Goal: Task Accomplishment & Management: Complete application form

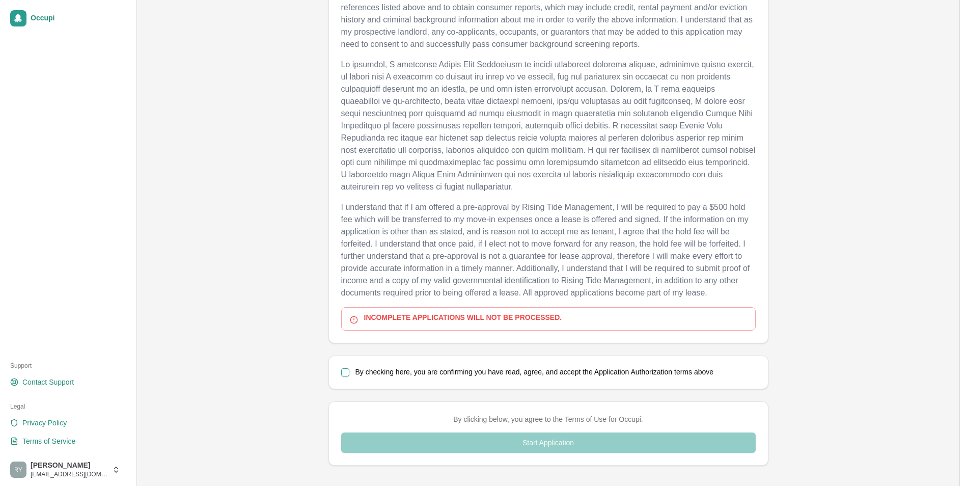
scroll to position [677, 0]
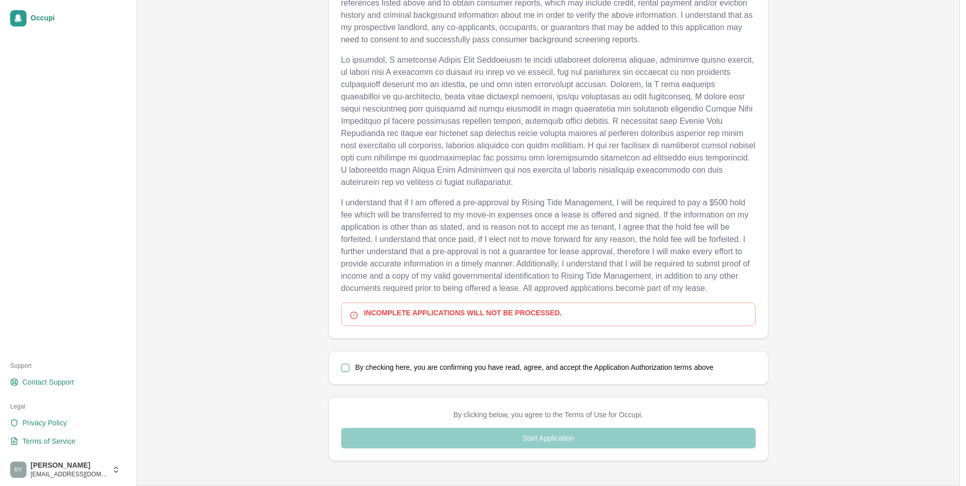
click at [344, 370] on button "By checking here, you are confirming you have read, agree, and accept the Appli…" at bounding box center [345, 368] width 8 height 8
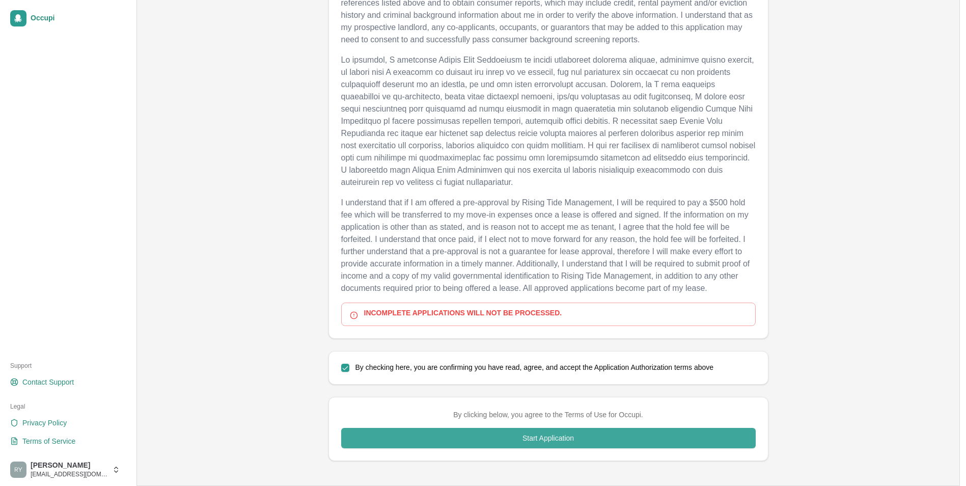
click at [444, 434] on button "Start Application" at bounding box center [548, 438] width 414 height 20
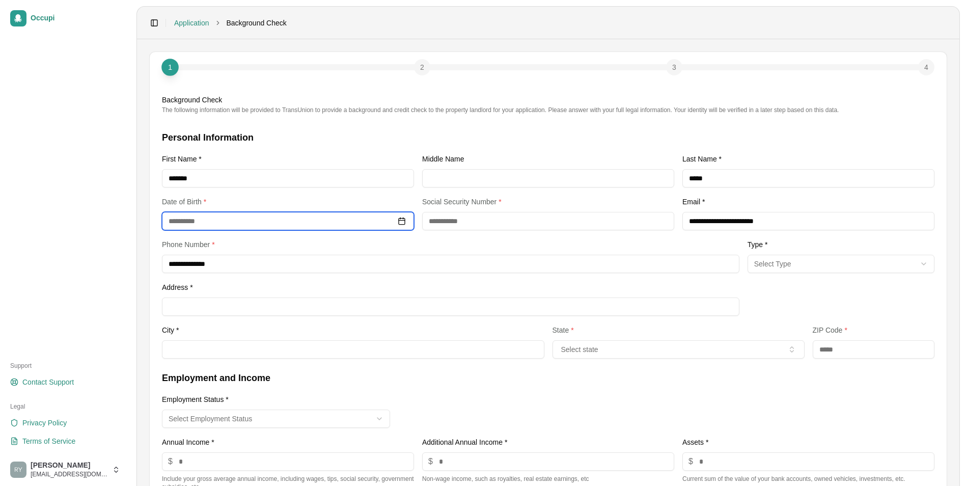
click at [201, 221] on input at bounding box center [288, 221] width 252 height 18
type input "**********"
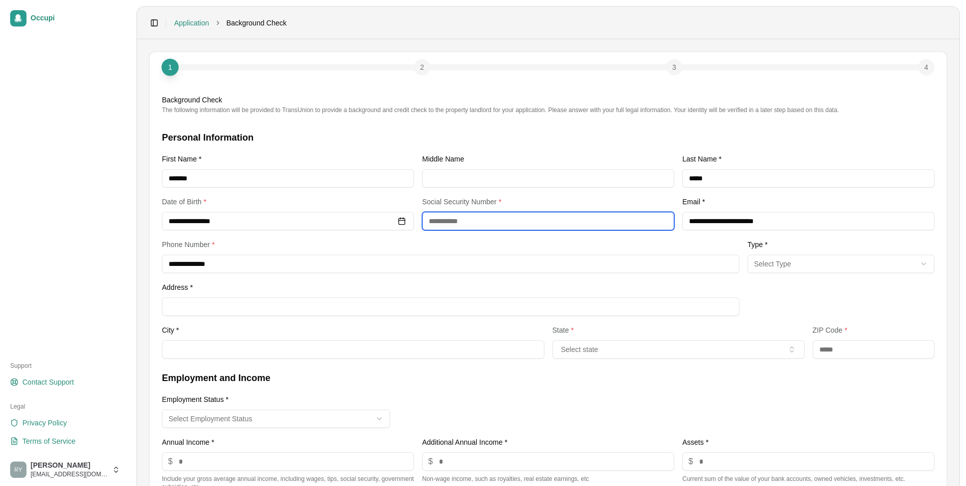
click at [452, 220] on input "text" at bounding box center [548, 221] width 252 height 18
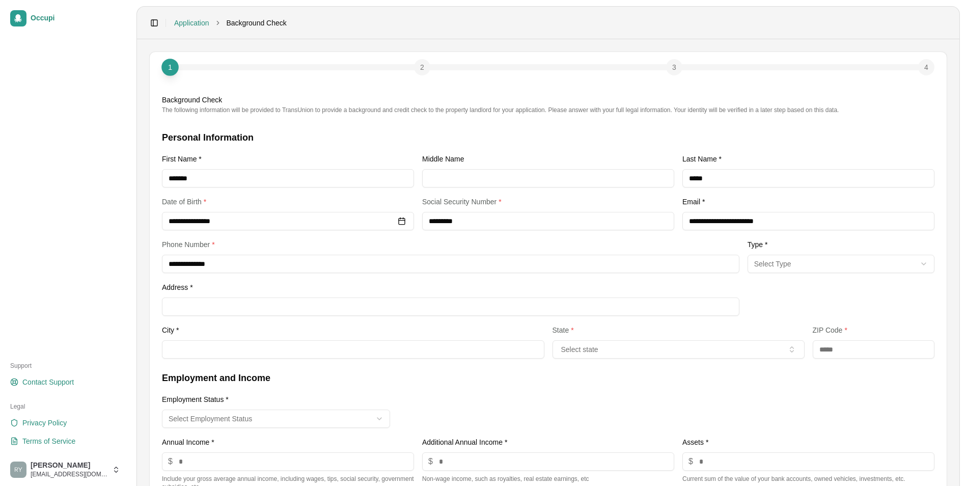
type input "**********"
click at [861, 263] on html "**********" at bounding box center [487, 243] width 974 height 486
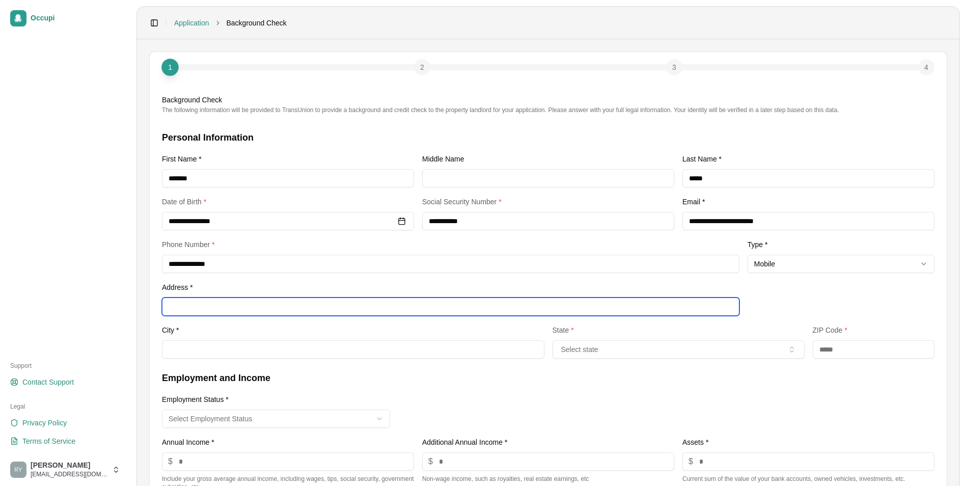
click at [291, 311] on input "Address *" at bounding box center [450, 306] width 577 height 18
type input "**********"
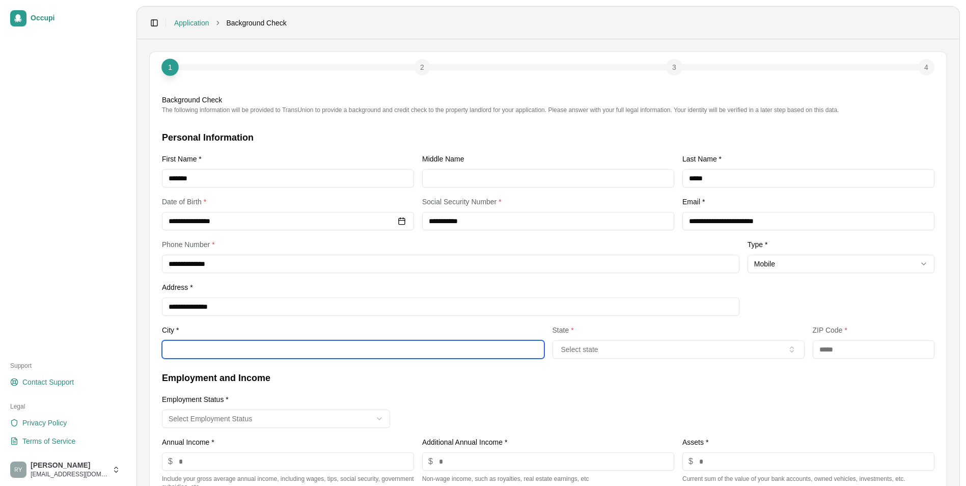
type input "**********"
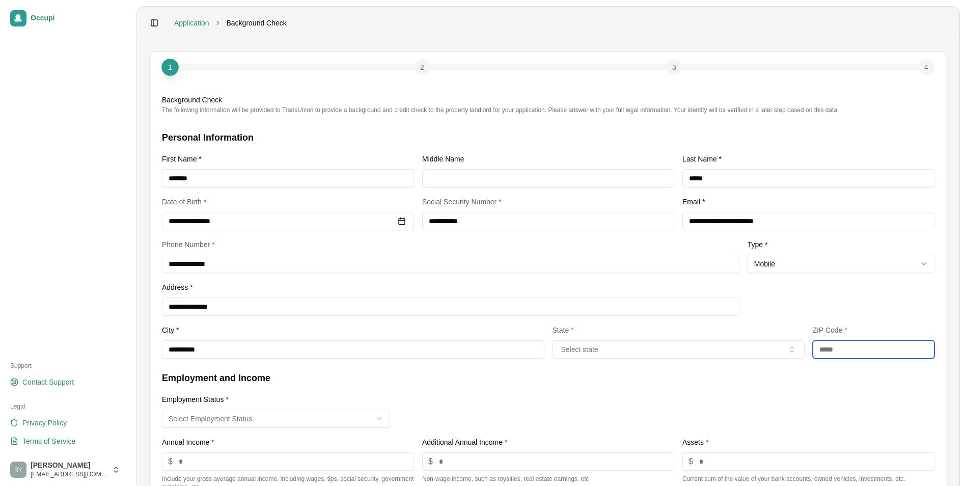
type input "*****"
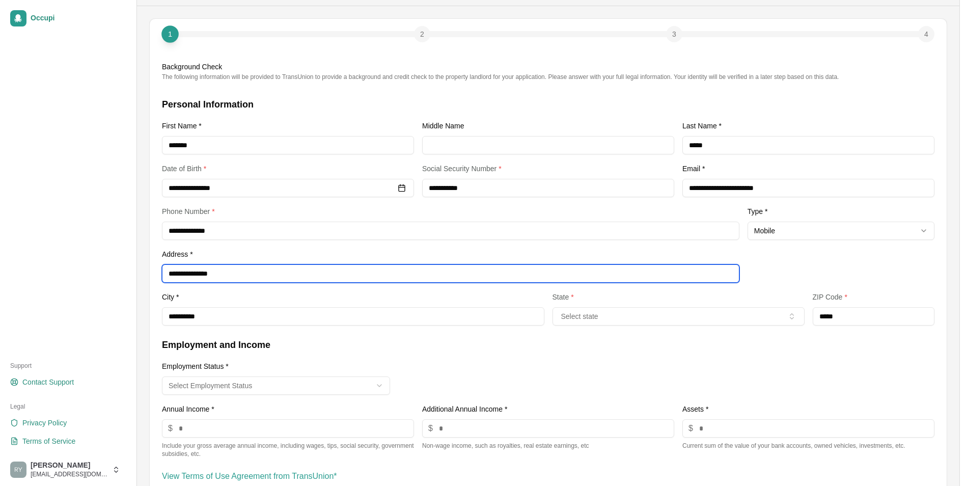
scroll to position [51, 0]
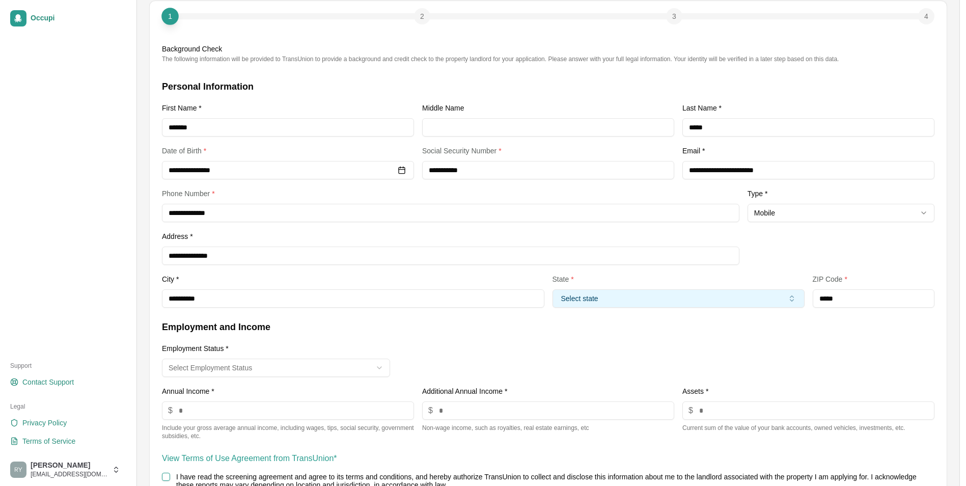
drag, startPoint x: 680, startPoint y: 300, endPoint x: 672, endPoint y: 301, distance: 8.3
click at [677, 301] on button "Select state" at bounding box center [678, 298] width 252 height 18
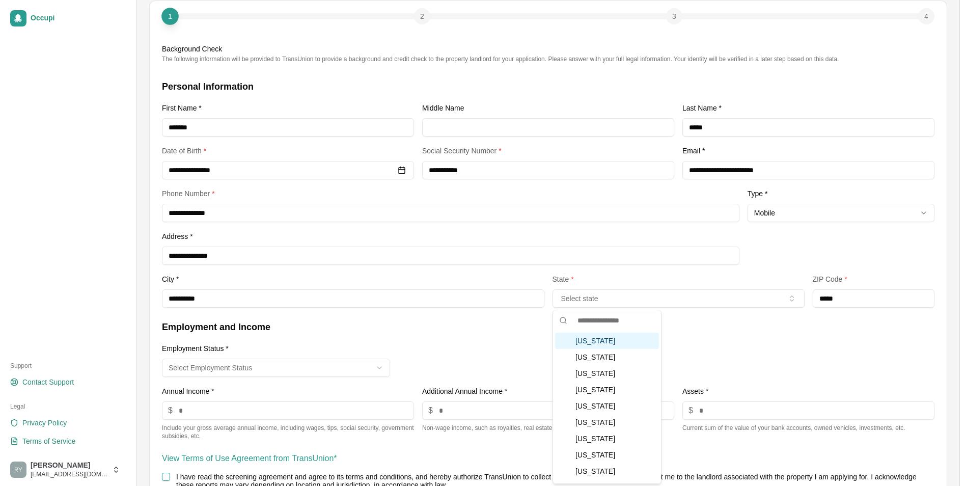
click at [602, 342] on div "Alabama" at bounding box center [607, 340] width 104 height 16
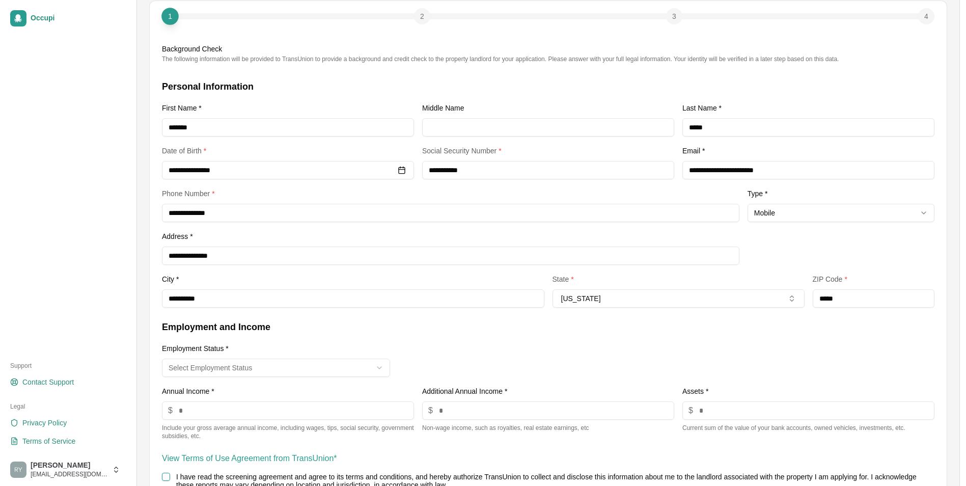
scroll to position [102, 0]
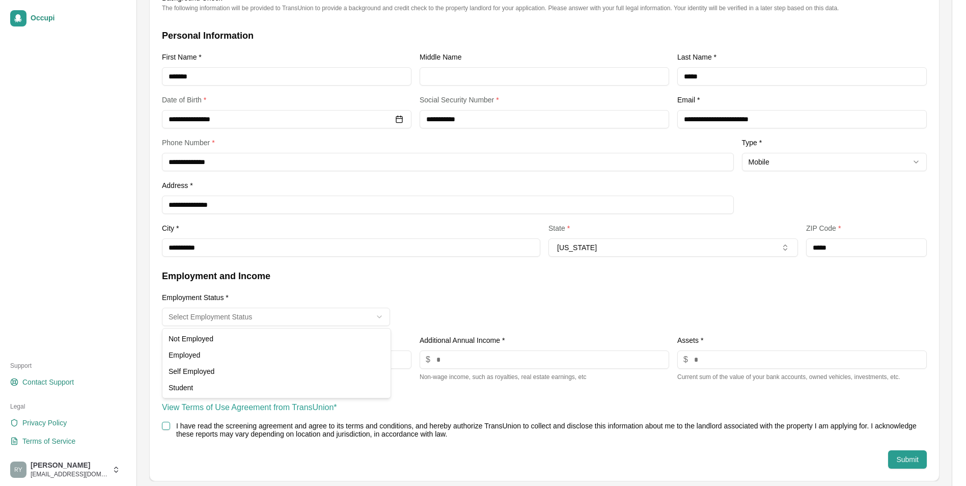
click at [298, 324] on html "**********" at bounding box center [483, 141] width 966 height 486
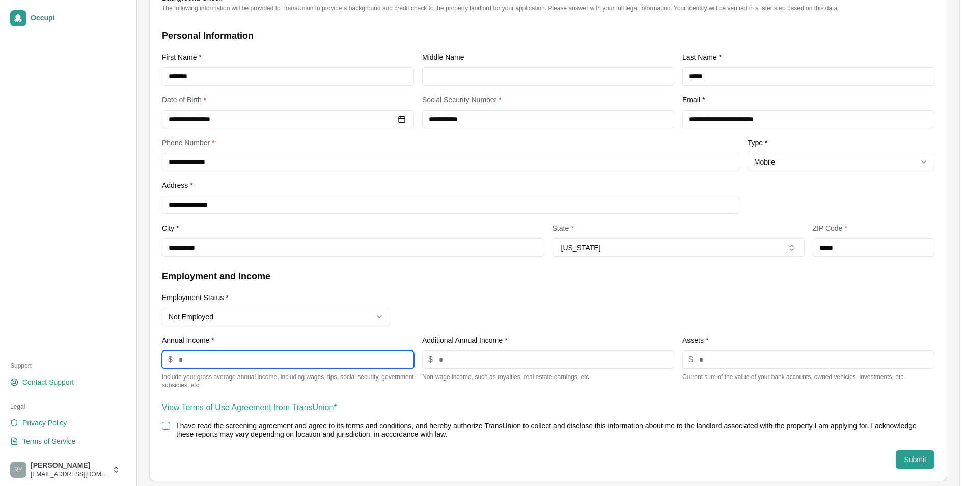
click at [244, 356] on input "number" at bounding box center [288, 359] width 252 height 18
click at [162, 427] on button "I have read the screening agreement and agree to its terms and conditions, and …" at bounding box center [166, 426] width 8 height 8
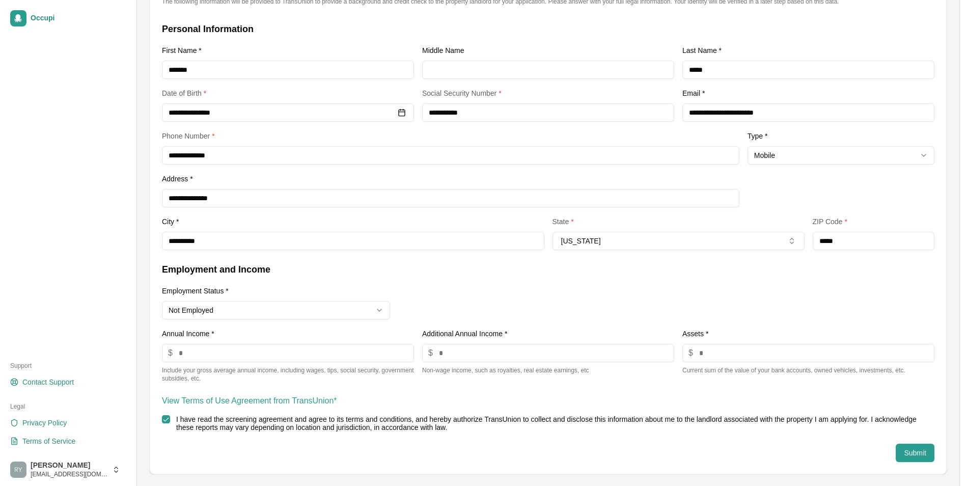
scroll to position [110, 0]
click at [911, 447] on button "Submit" at bounding box center [915, 451] width 39 height 18
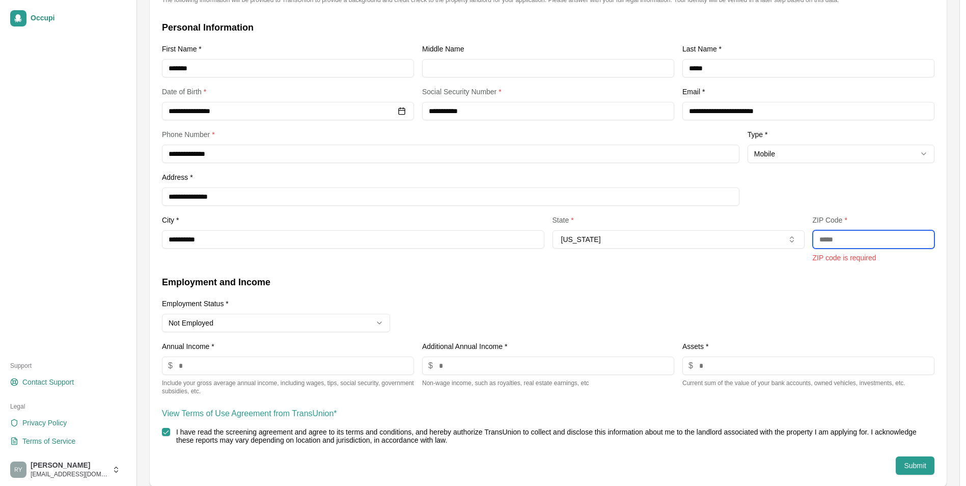
click at [858, 244] on input "text" at bounding box center [874, 239] width 122 height 18
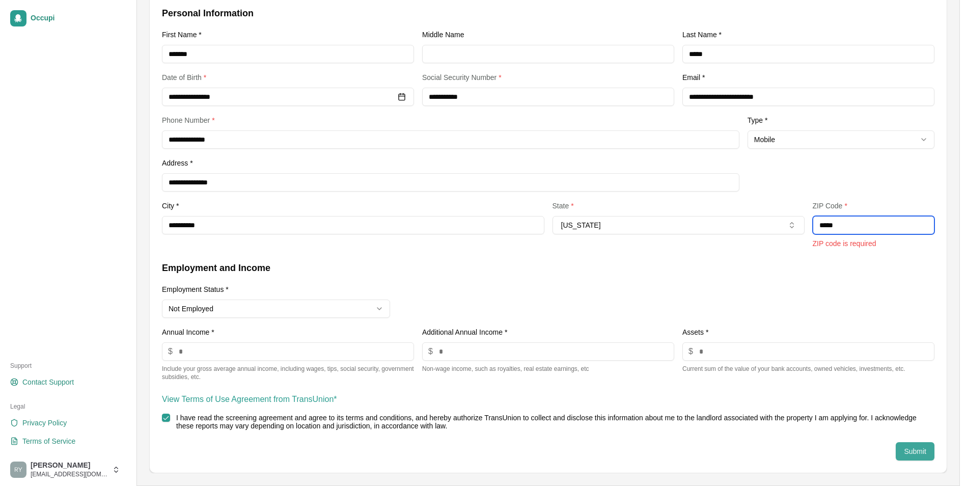
type input "*****"
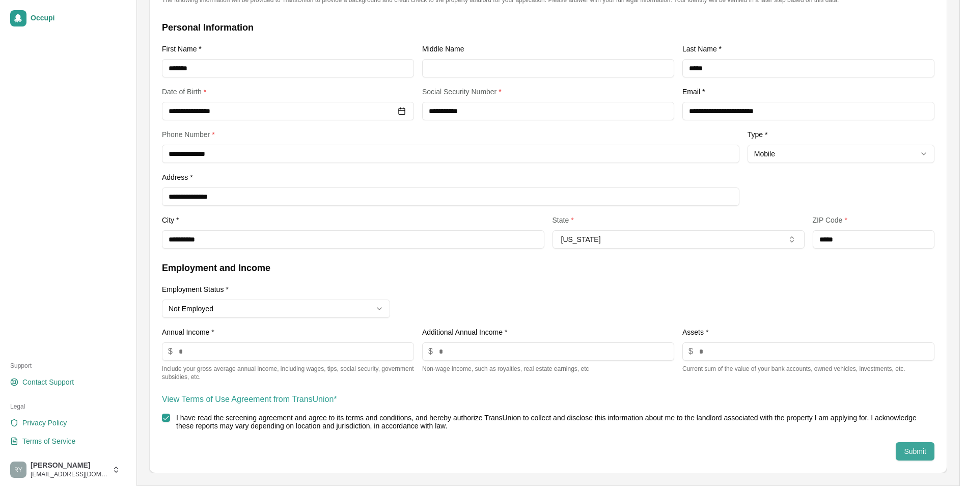
click at [925, 450] on button "Submit" at bounding box center [915, 451] width 39 height 18
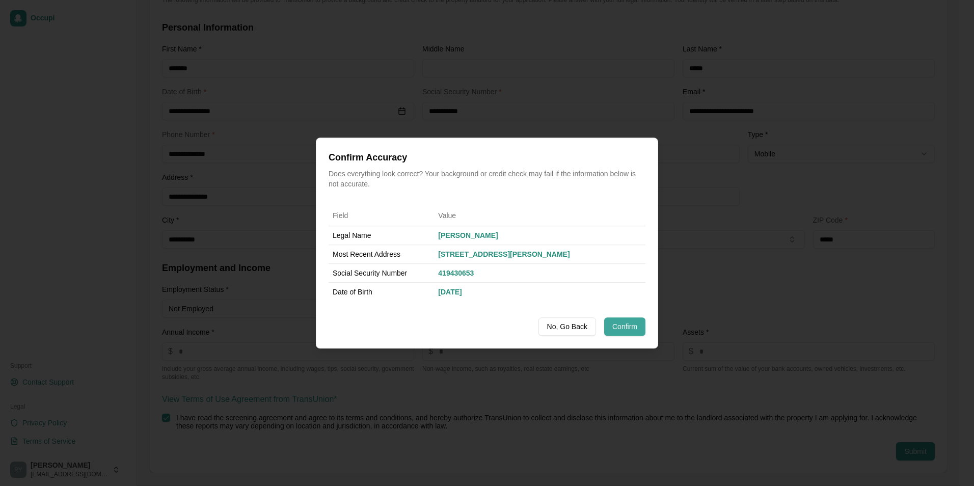
click at [623, 324] on button "Confirm" at bounding box center [624, 326] width 41 height 18
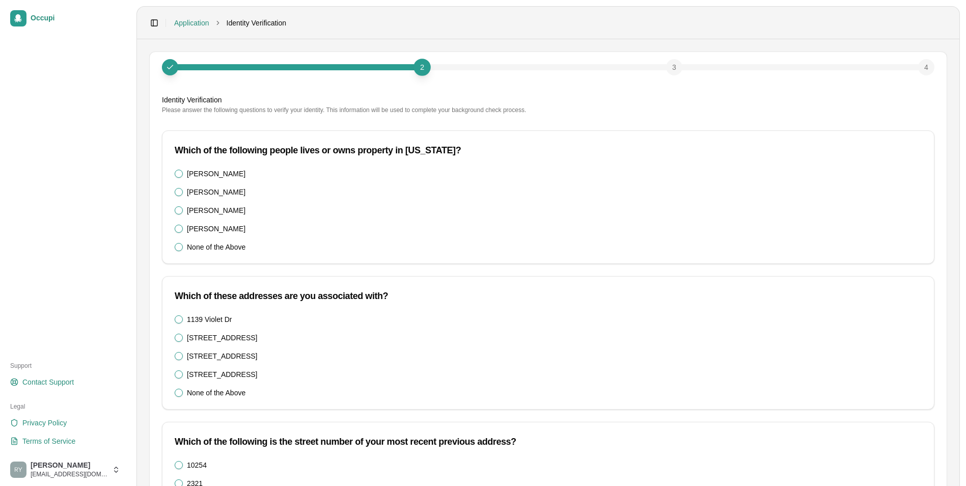
click at [179, 244] on Wright\) "None of the Above" at bounding box center [179, 247] width 8 height 8
click at [178, 319] on Dr "1139 Violet Dr" at bounding box center [179, 319] width 8 height 8
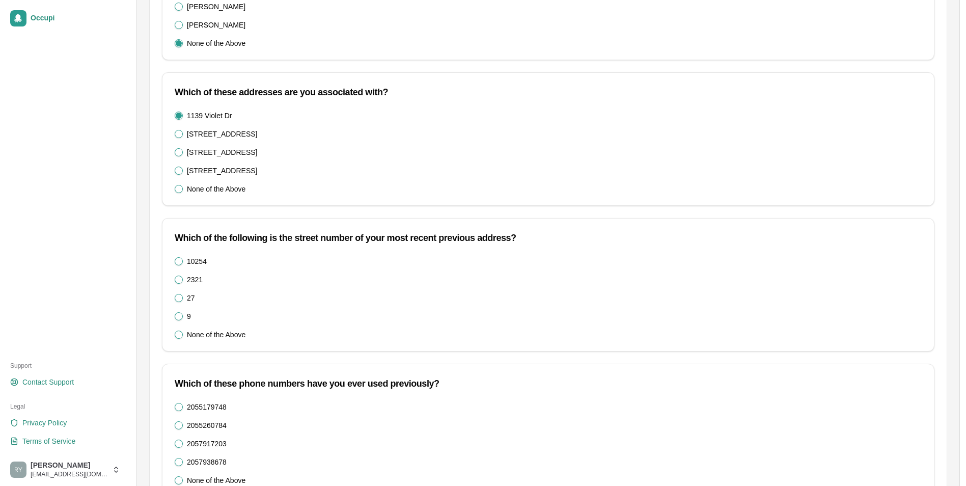
scroll to position [255, 0]
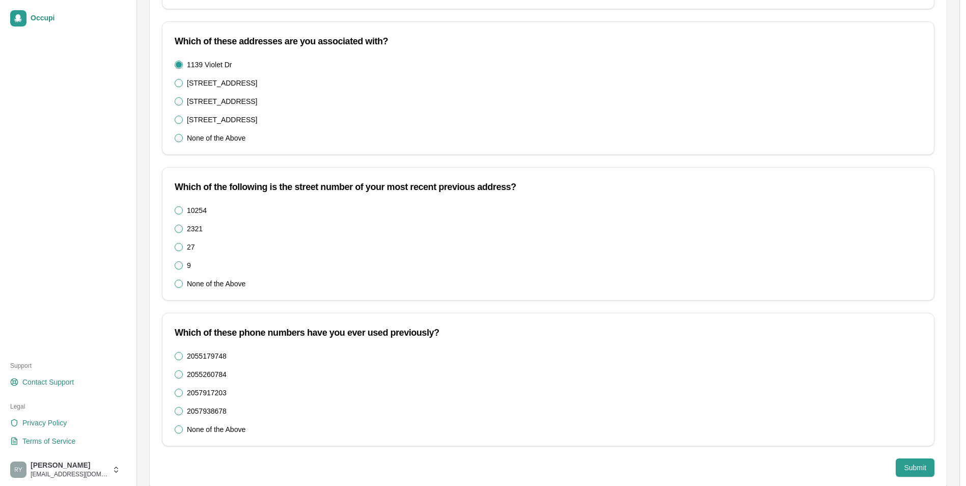
click at [179, 285] on button "None of the Above" at bounding box center [179, 284] width 8 height 8
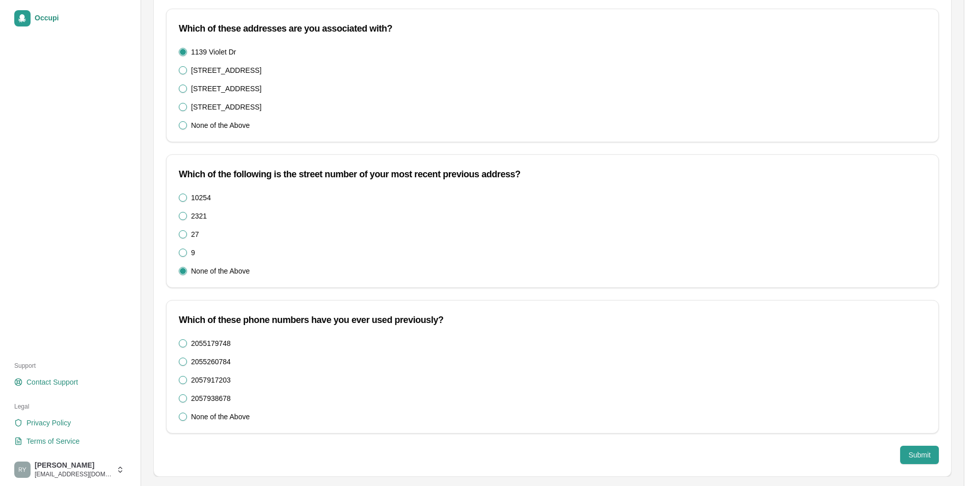
scroll to position [271, 0]
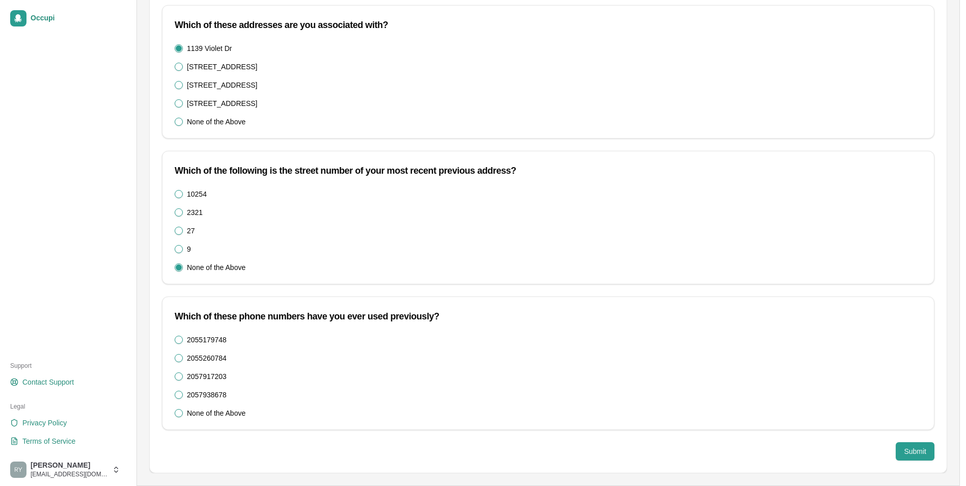
click at [177, 409] on button "None of the Above" at bounding box center [179, 413] width 8 height 8
click at [910, 446] on button "Submit" at bounding box center [915, 451] width 39 height 18
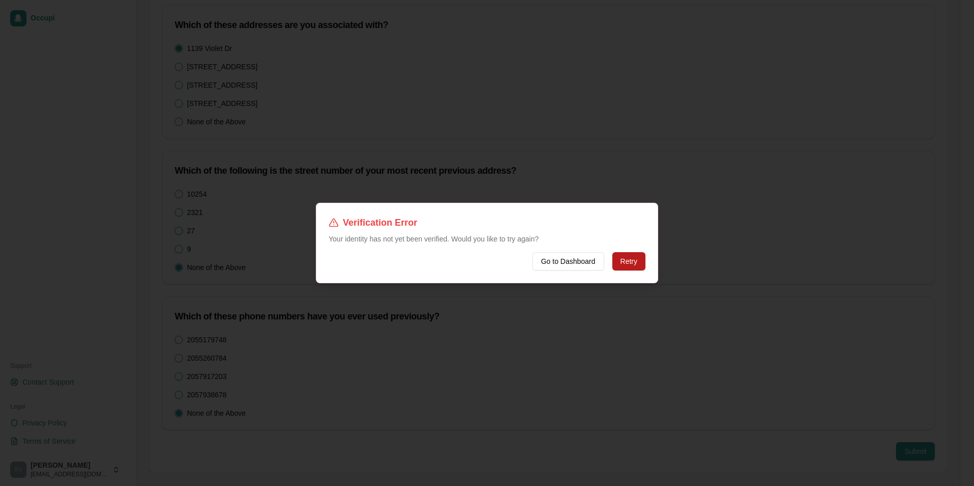
click at [623, 262] on button "Retry" at bounding box center [628, 261] width 33 height 18
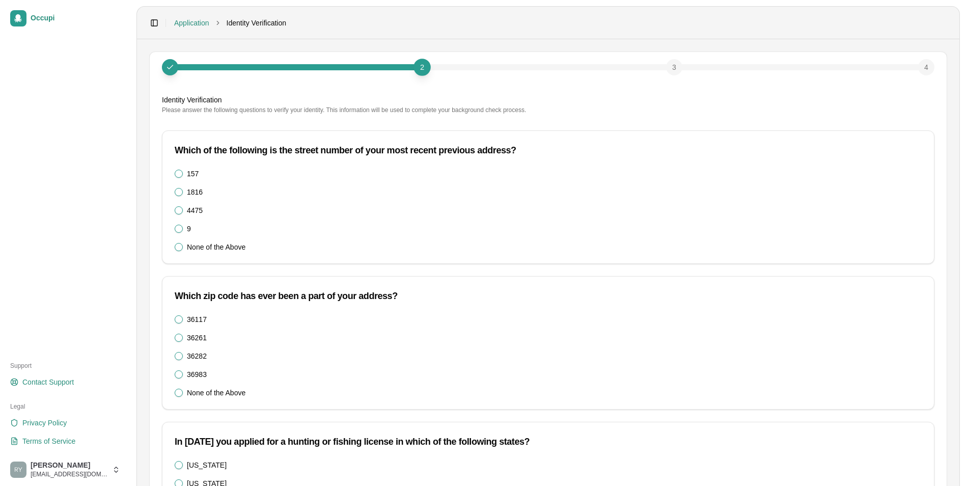
click at [179, 246] on button "None of the Above" at bounding box center [179, 247] width 8 height 8
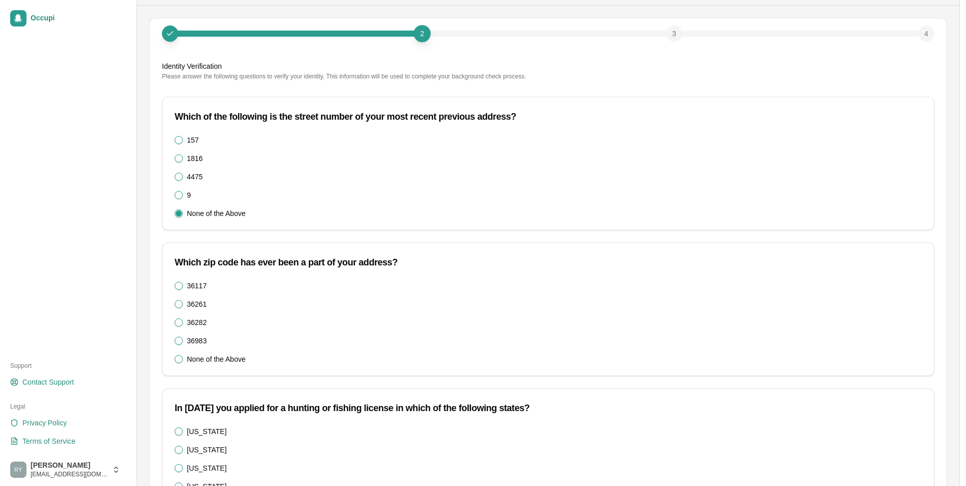
scroll to position [51, 0]
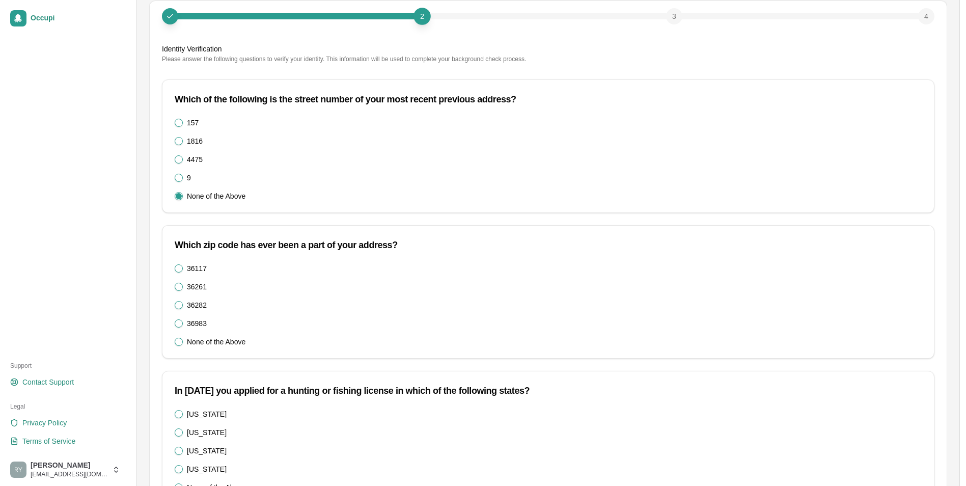
click at [177, 343] on button "None of the Above" at bounding box center [179, 342] width 8 height 8
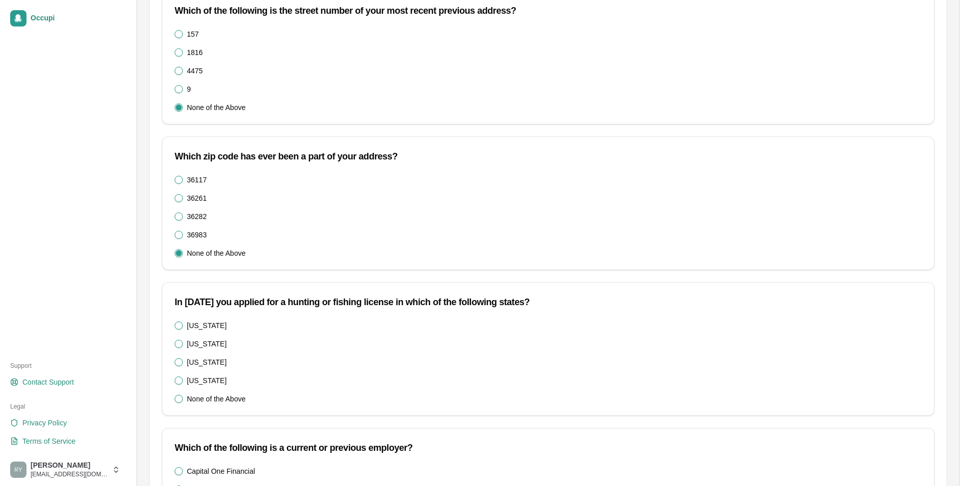
scroll to position [153, 0]
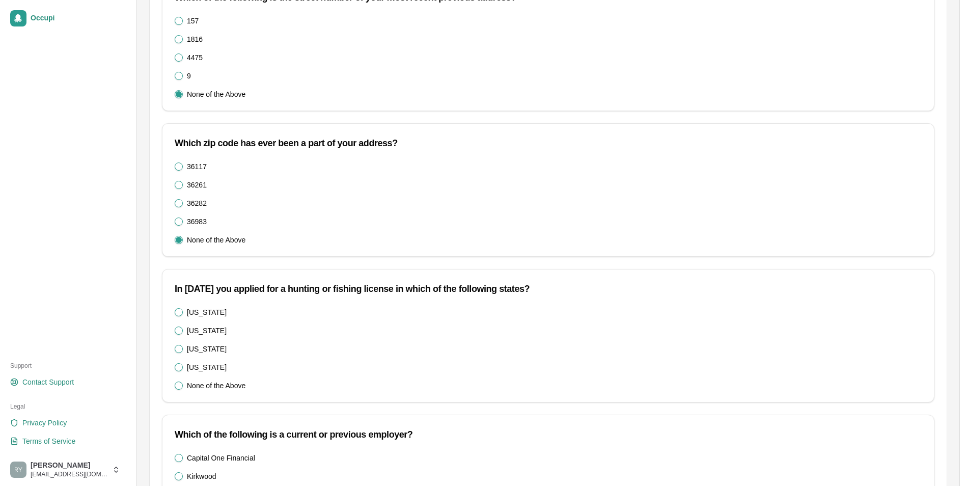
click at [172, 381] on div "Florida Illinois North Dakota Virginia None of the Above" at bounding box center [547, 355] width 771 height 94
click at [177, 386] on Dakota\^Virginia\) "None of the Above" at bounding box center [179, 385] width 8 height 8
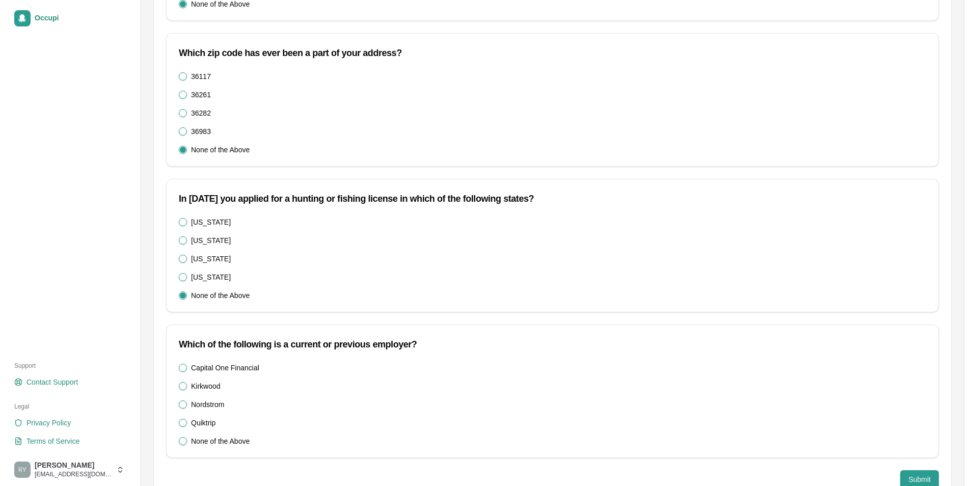
scroll to position [271, 0]
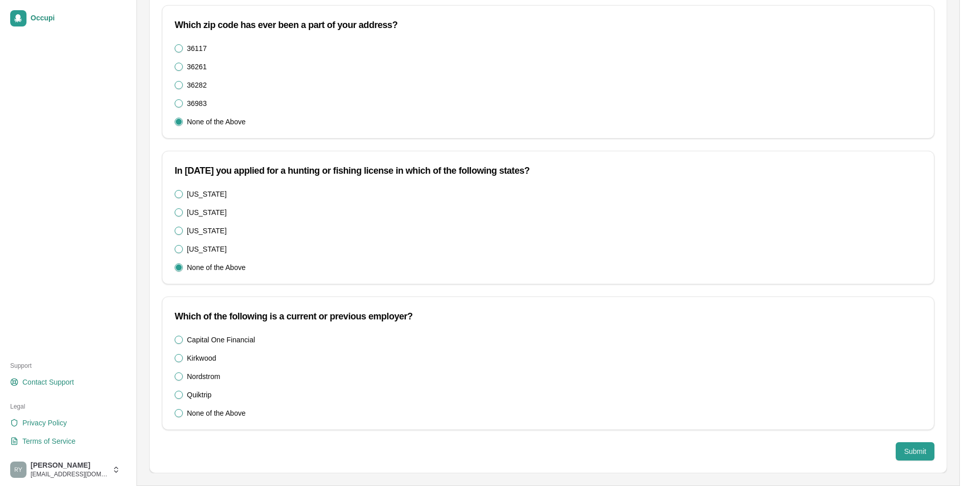
click at [183, 360] on div "Kirkwood" at bounding box center [548, 358] width 747 height 8
click at [183, 358] on div "Kirkwood" at bounding box center [548, 358] width 747 height 8
click at [177, 357] on button "Kirkwood" at bounding box center [179, 358] width 8 height 8
click at [905, 451] on button "Submit" at bounding box center [915, 451] width 39 height 18
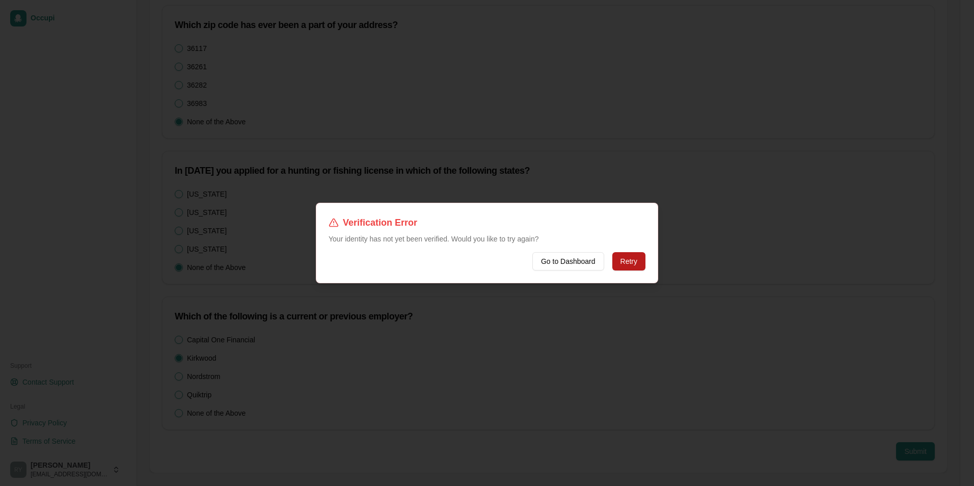
click at [623, 260] on button "Retry" at bounding box center [628, 261] width 33 height 18
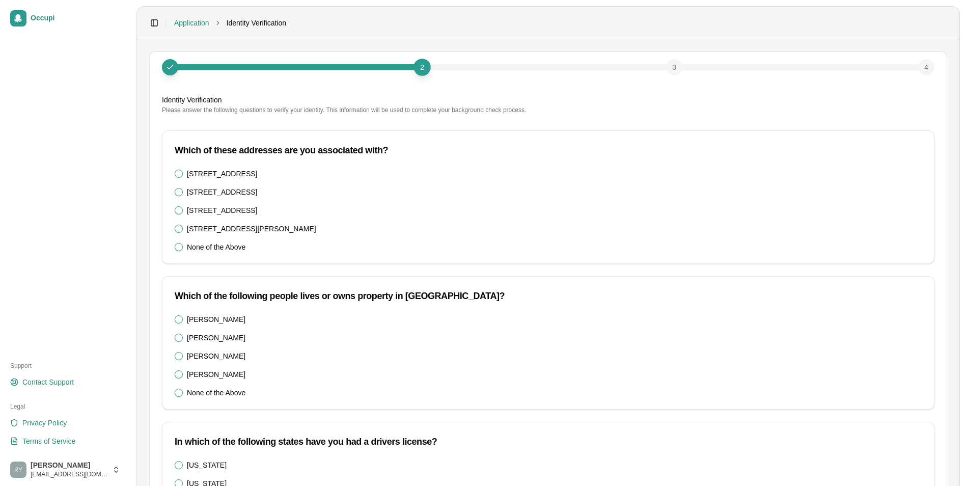
click at [180, 242] on div "1109 E Jefferson Cir 1139 Violet Dr # A 119 W Cleveland Blvd 509 Ne Wilson Way …" at bounding box center [548, 210] width 747 height 81
click at [179, 247] on Way\) "None of the Above" at bounding box center [179, 247] width 8 height 8
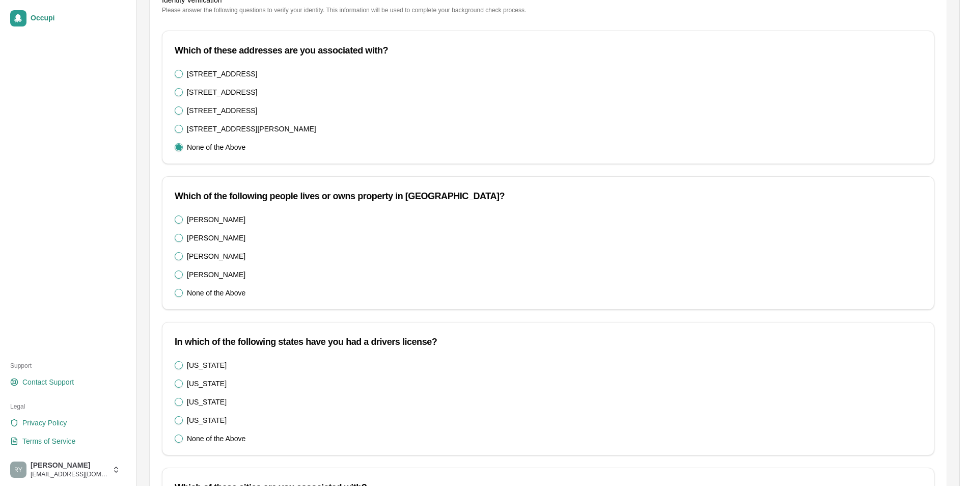
scroll to position [102, 0]
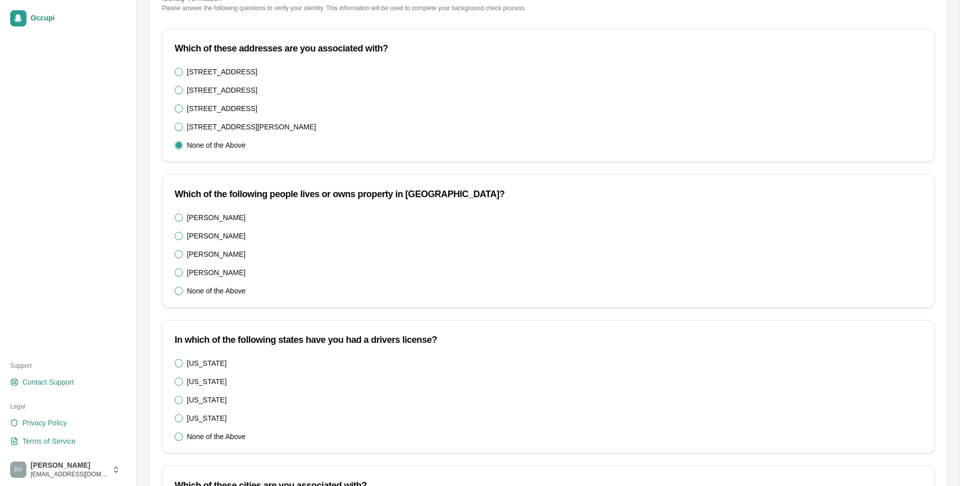
click at [180, 290] on Young\) "None of the Above" at bounding box center [179, 291] width 8 height 8
click at [178, 432] on div "Idaho Maine Texas Wyoming None of the Above" at bounding box center [548, 399] width 747 height 81
click at [177, 434] on button "None of the Above" at bounding box center [179, 436] width 8 height 8
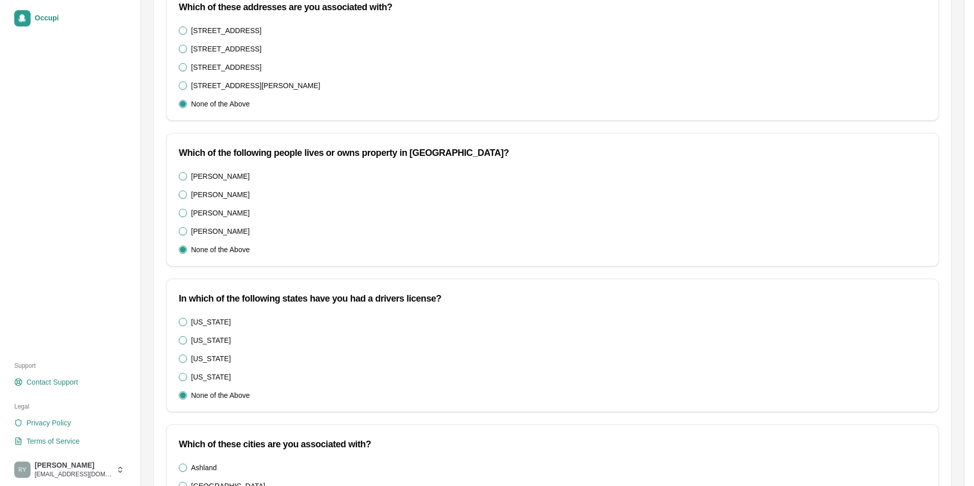
scroll to position [255, 0]
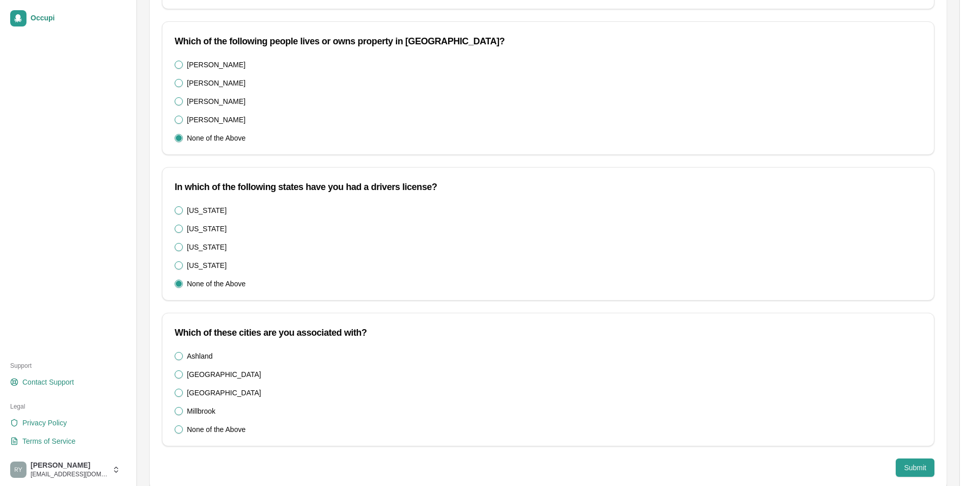
click at [181, 410] on button "Millbrook" at bounding box center [179, 411] width 8 height 8
click at [915, 462] on button "Submit" at bounding box center [915, 467] width 39 height 18
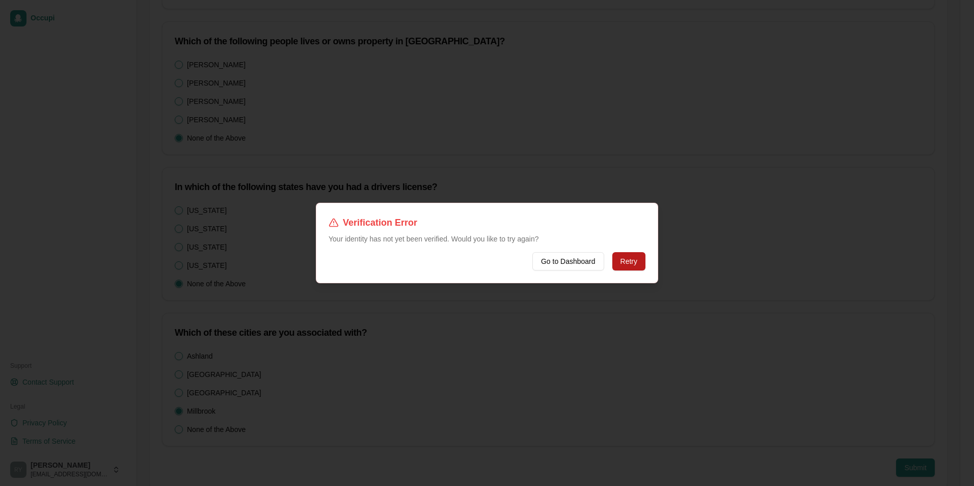
click at [625, 259] on button "Retry" at bounding box center [628, 261] width 33 height 18
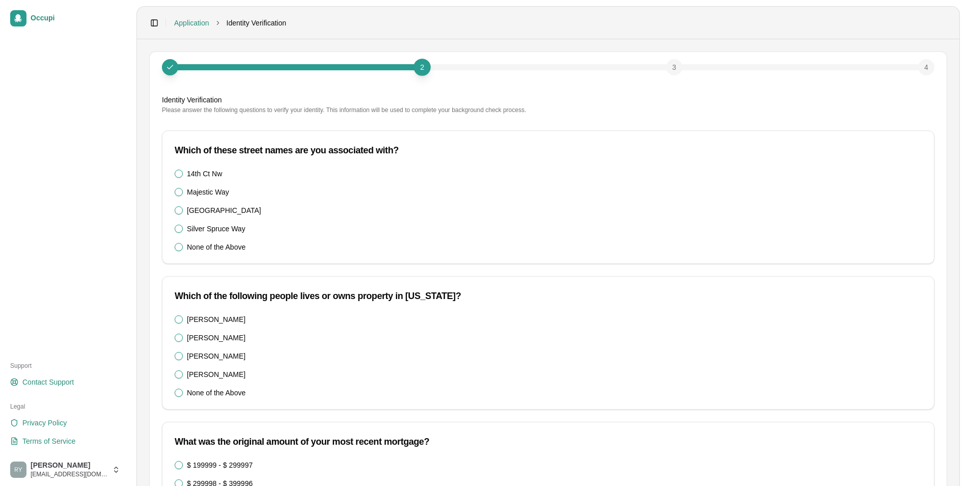
click at [175, 249] on div "14th Ct Nw Majestic Way N 54th Ave Silver Spruce Way None of the Above" at bounding box center [547, 217] width 771 height 94
click at [177, 248] on Way\) "None of the Above" at bounding box center [179, 247] width 8 height 8
click at [179, 386] on div "Billy Rodriguez Bonnie Fletcher Connie Vargas Luther Young None of the Above" at bounding box center [548, 355] width 747 height 81
click at [178, 394] on Young\) "None of the Above" at bounding box center [179, 392] width 8 height 8
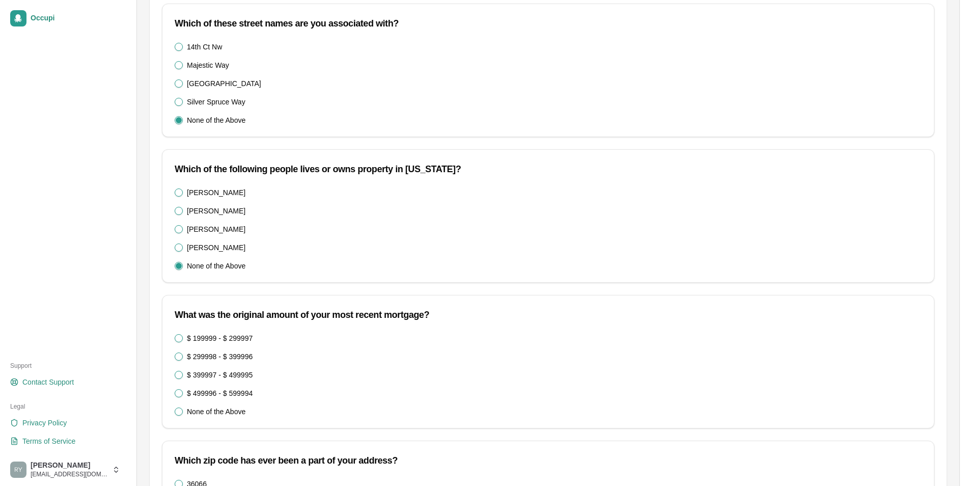
scroll to position [153, 0]
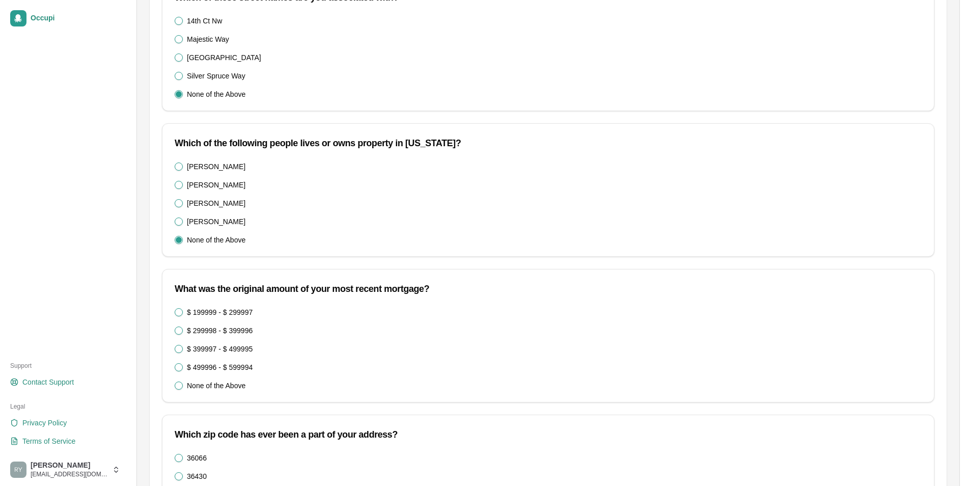
click at [178, 387] on 599994\) "None of the Above" at bounding box center [179, 385] width 8 height 8
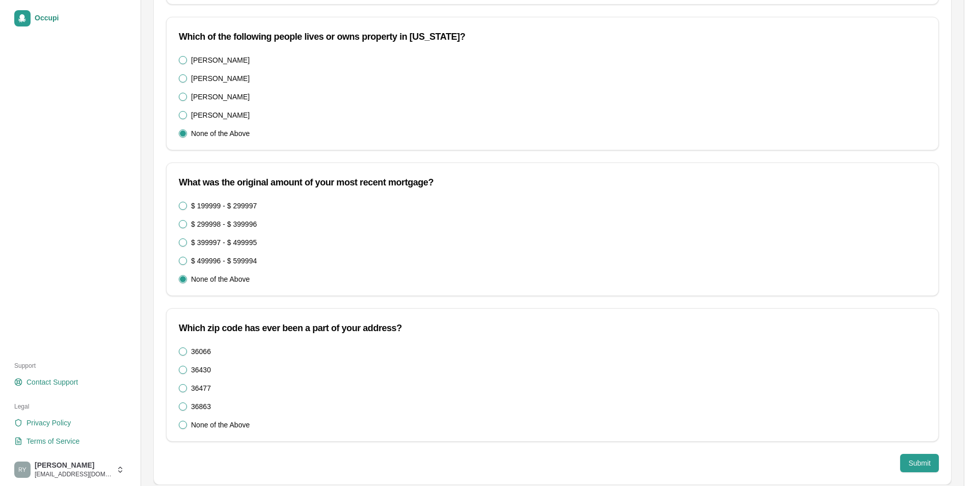
scroll to position [271, 0]
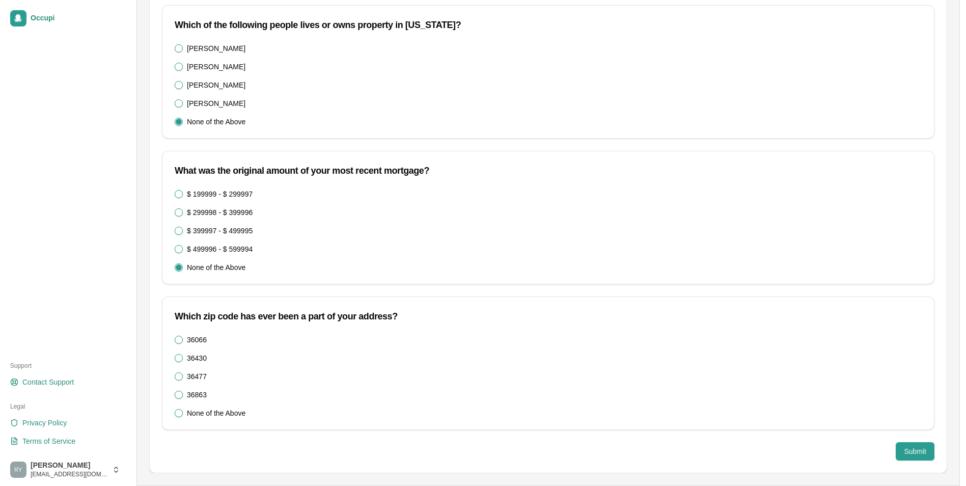
click at [180, 341] on button "36066" at bounding box center [179, 340] width 8 height 8
click at [909, 448] on button "Submit" at bounding box center [915, 451] width 39 height 18
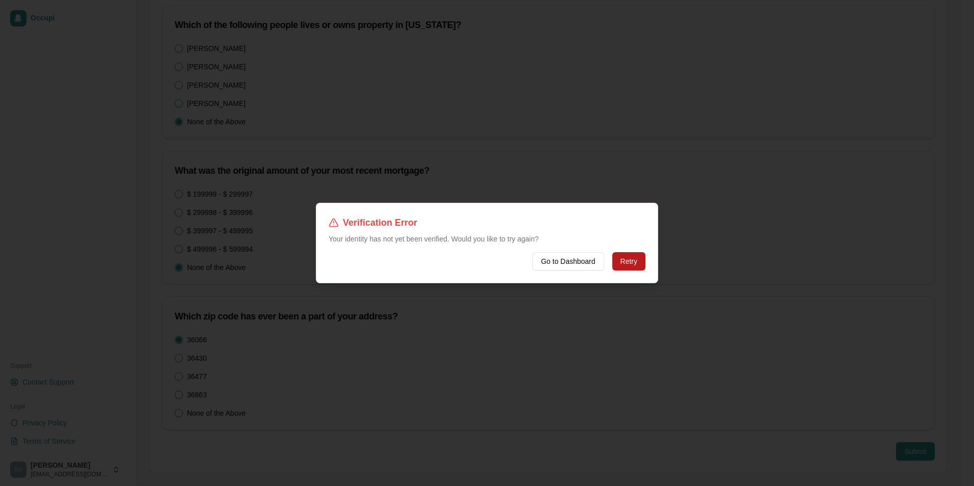
click at [621, 262] on button "Retry" at bounding box center [628, 261] width 33 height 18
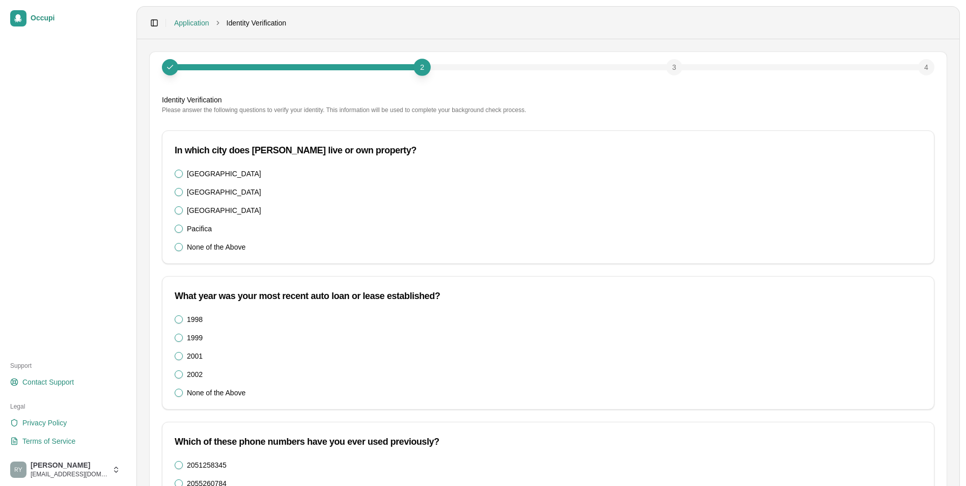
click at [188, 189] on label "[GEOGRAPHIC_DATA]" at bounding box center [224, 191] width 74 height 7
click at [183, 189] on Point "[GEOGRAPHIC_DATA]" at bounding box center [179, 192] width 8 height 8
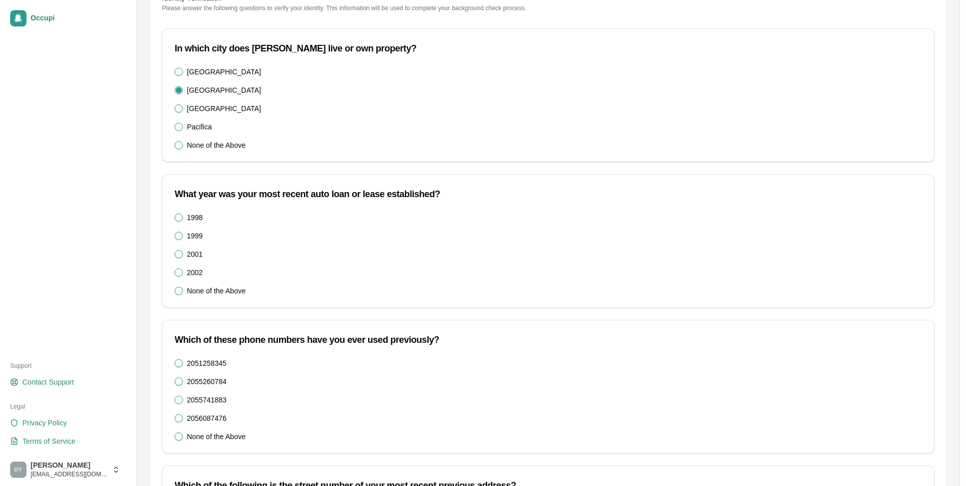
scroll to position [153, 0]
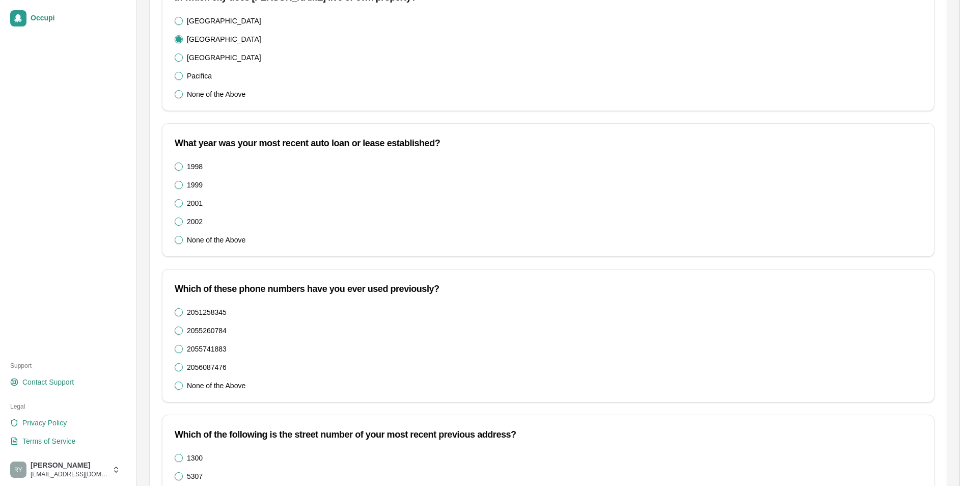
click at [177, 242] on button "None of the Above" at bounding box center [179, 240] width 8 height 8
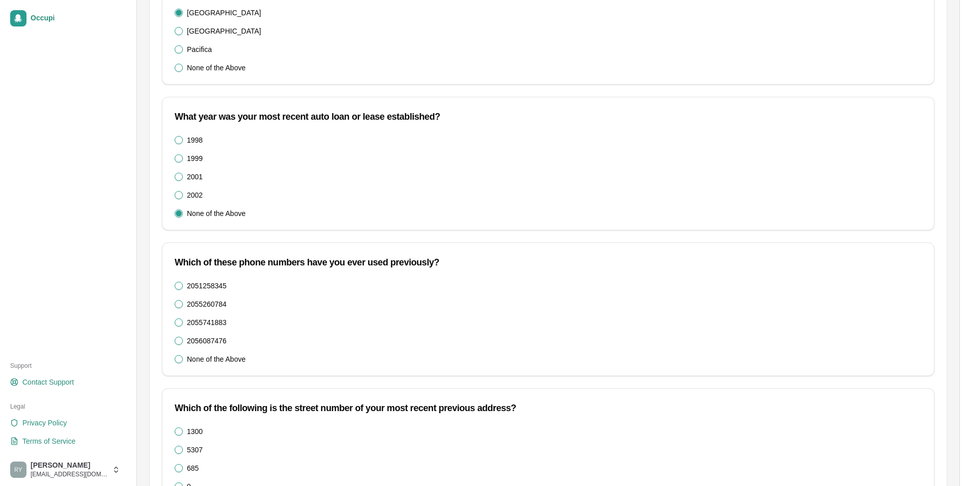
scroll to position [204, 0]
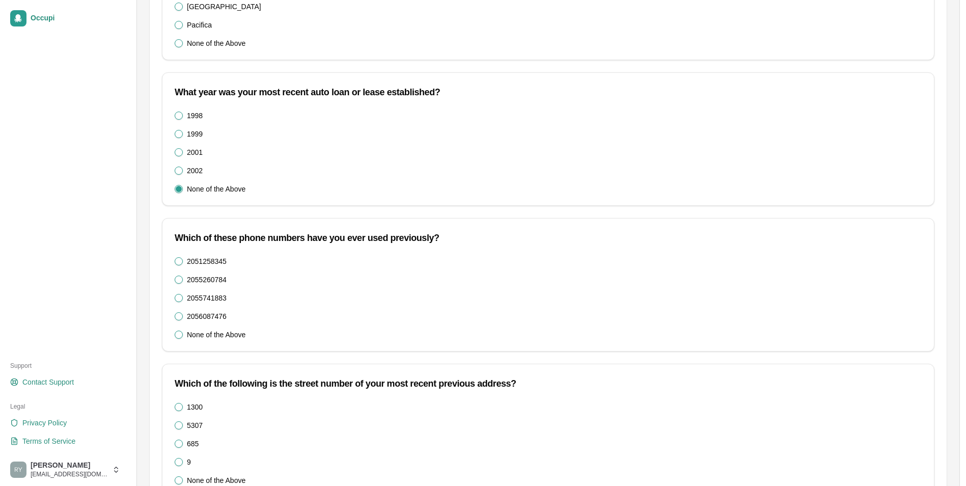
click at [178, 331] on button "None of the Above" at bounding box center [179, 334] width 8 height 8
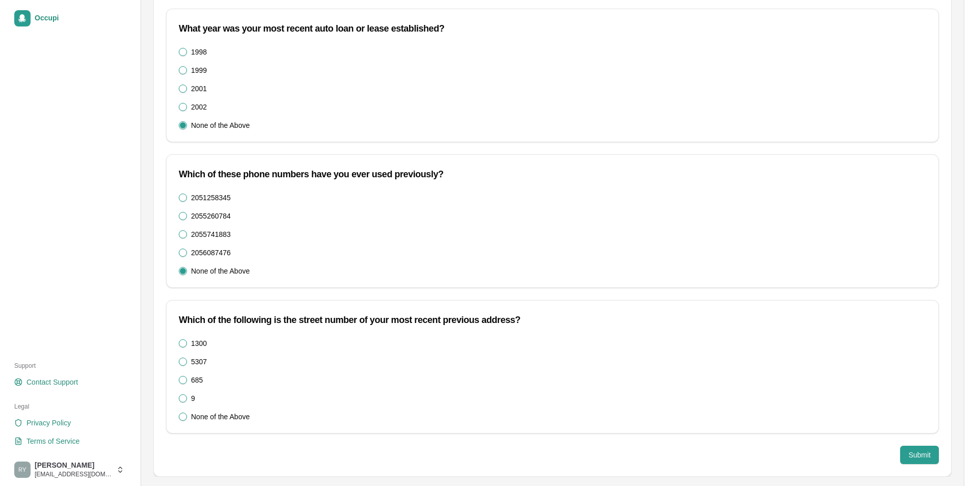
scroll to position [271, 0]
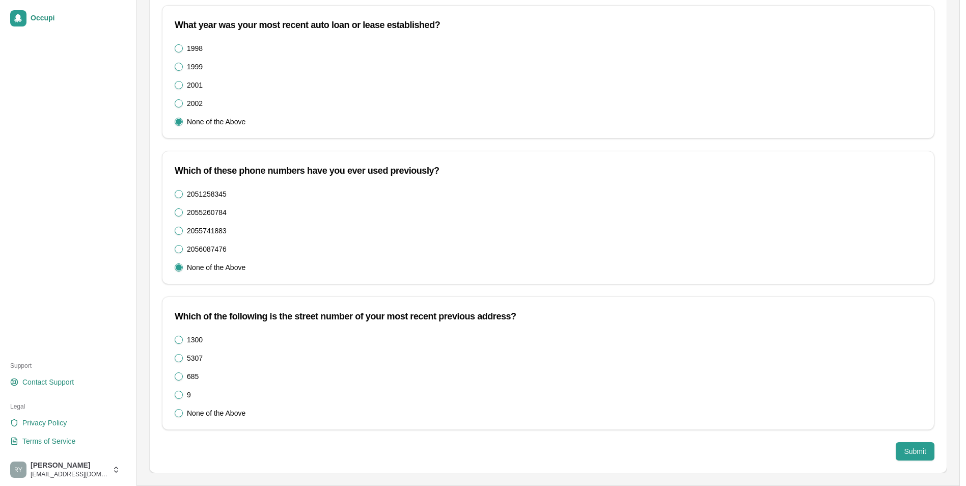
click at [181, 411] on button "None of the Above" at bounding box center [179, 413] width 8 height 8
click at [907, 452] on button "Submit" at bounding box center [915, 451] width 39 height 18
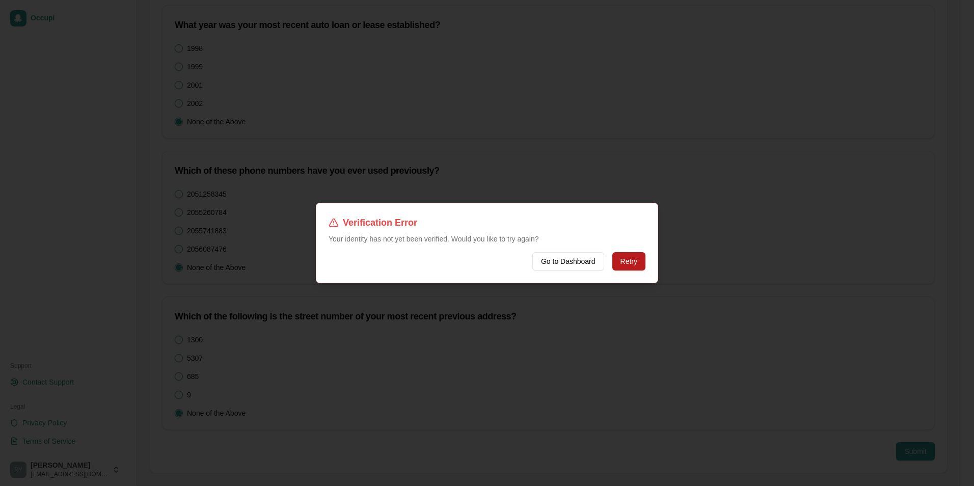
click at [630, 263] on button "Retry" at bounding box center [628, 261] width 33 height 18
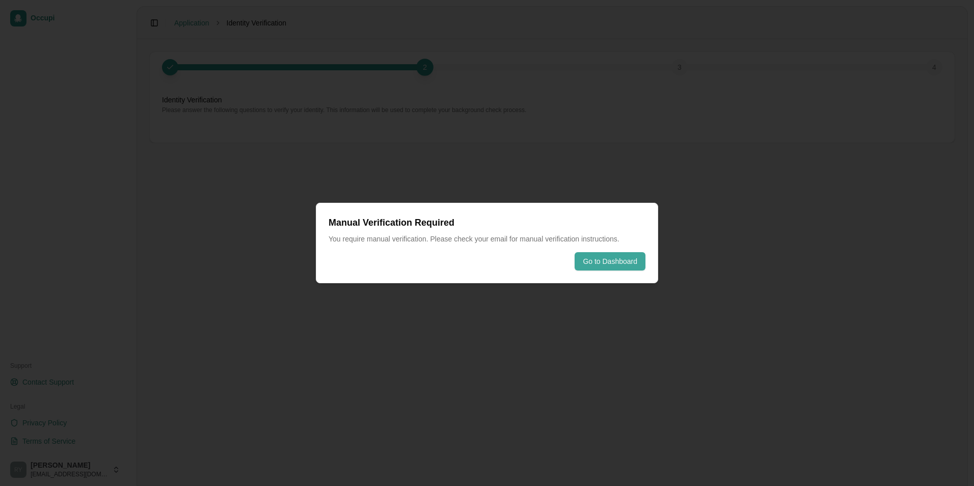
click at [604, 254] on button "Go to Dashboard" at bounding box center [609, 261] width 71 height 18
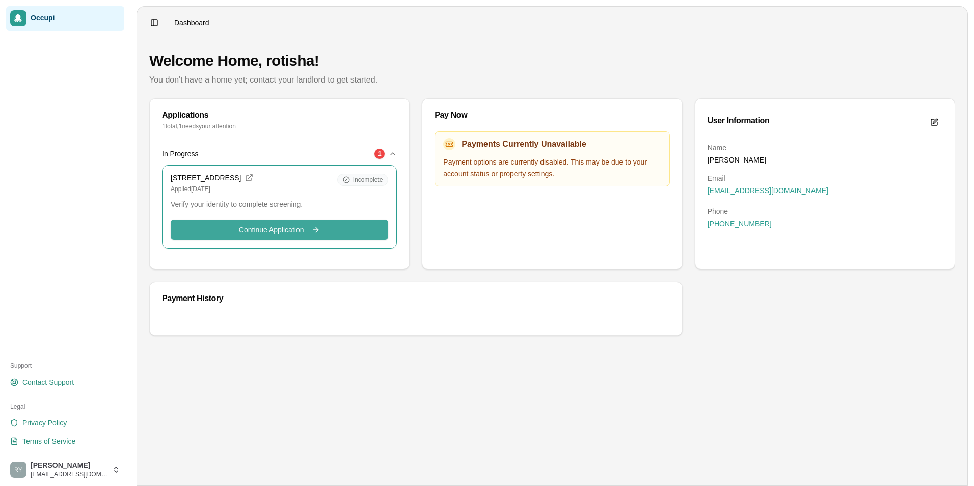
click at [319, 231] on button "Continue Application Continue" at bounding box center [279, 229] width 217 height 20
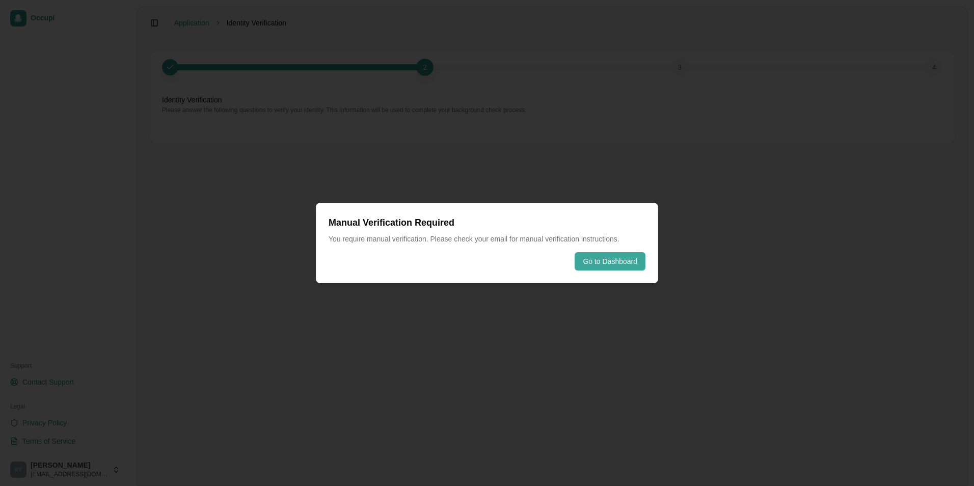
click at [609, 265] on button "Go to Dashboard" at bounding box center [609, 261] width 71 height 18
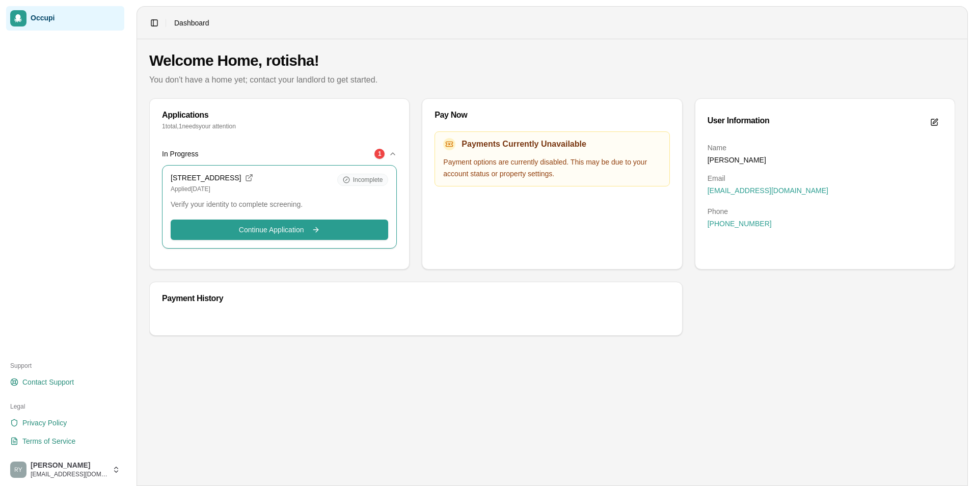
click at [393, 152] on icon "button" at bounding box center [392, 154] width 8 height 8
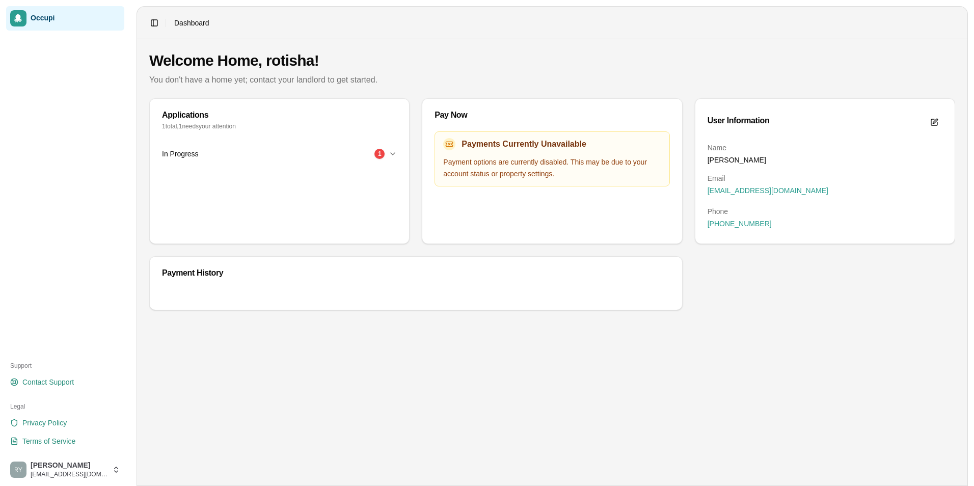
click at [393, 152] on icon "button" at bounding box center [392, 154] width 8 height 8
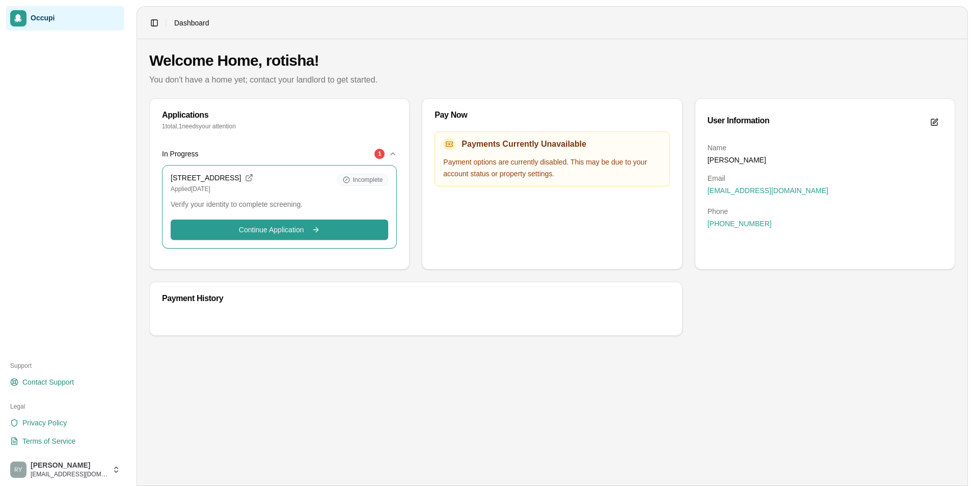
click at [203, 124] on p "1 total, 1 need s your attention" at bounding box center [279, 126] width 235 height 8
click at [396, 152] on icon "button" at bounding box center [392, 154] width 8 height 8
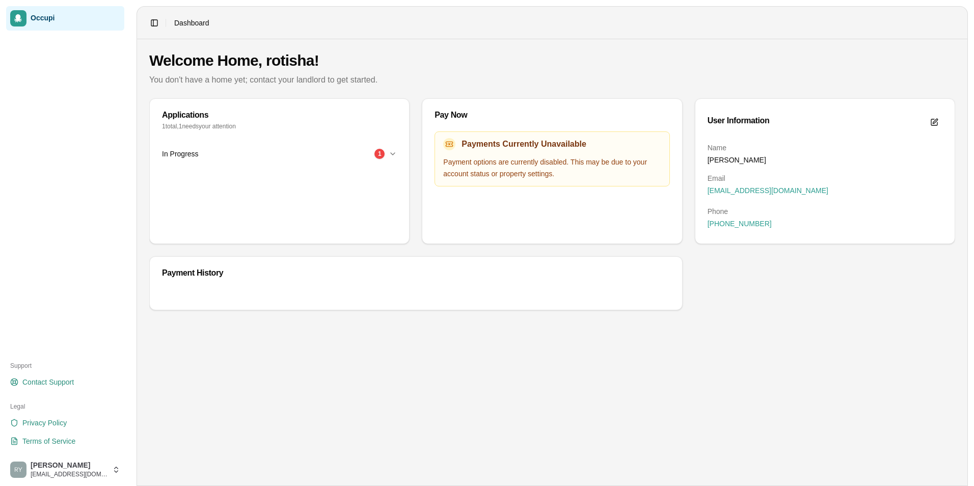
click at [197, 22] on span "Dashboard" at bounding box center [191, 23] width 35 height 10
click at [156, 22] on button "Toggle Sidebar" at bounding box center [154, 23] width 14 height 14
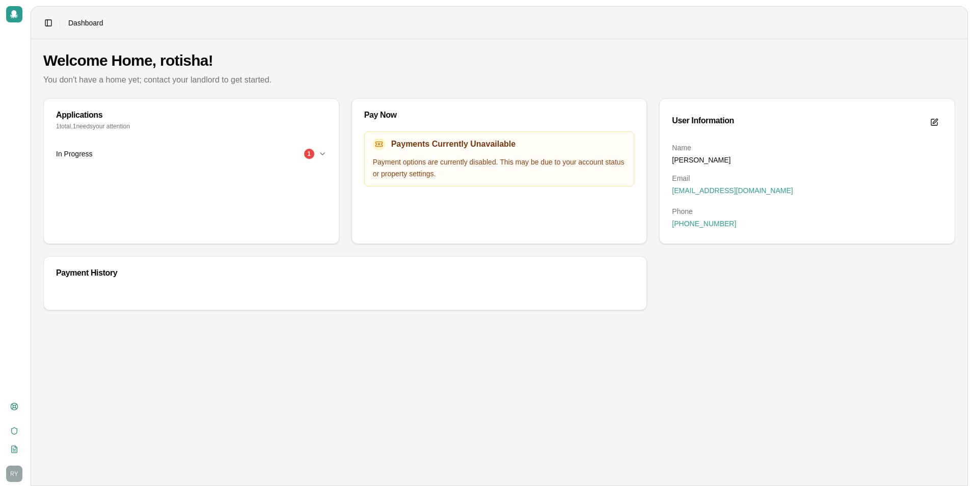
click at [316, 154] on div "In Progress 1" at bounding box center [187, 154] width 262 height 10
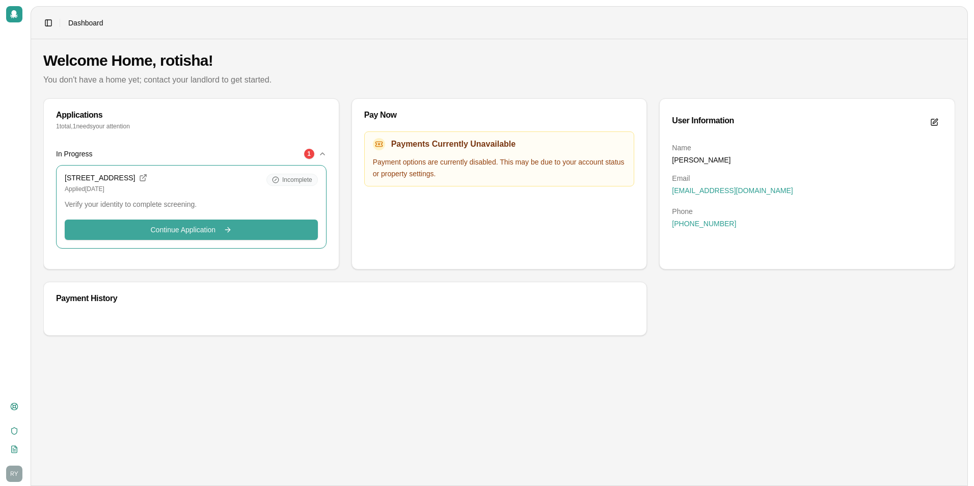
click at [256, 227] on button "Continue Application Continue" at bounding box center [191, 229] width 253 height 20
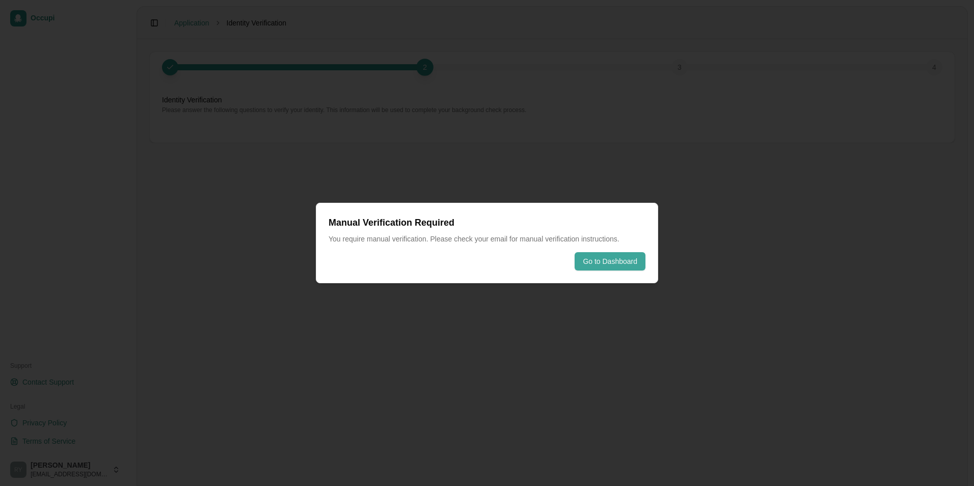
click at [628, 261] on button "Go to Dashboard" at bounding box center [609, 261] width 71 height 18
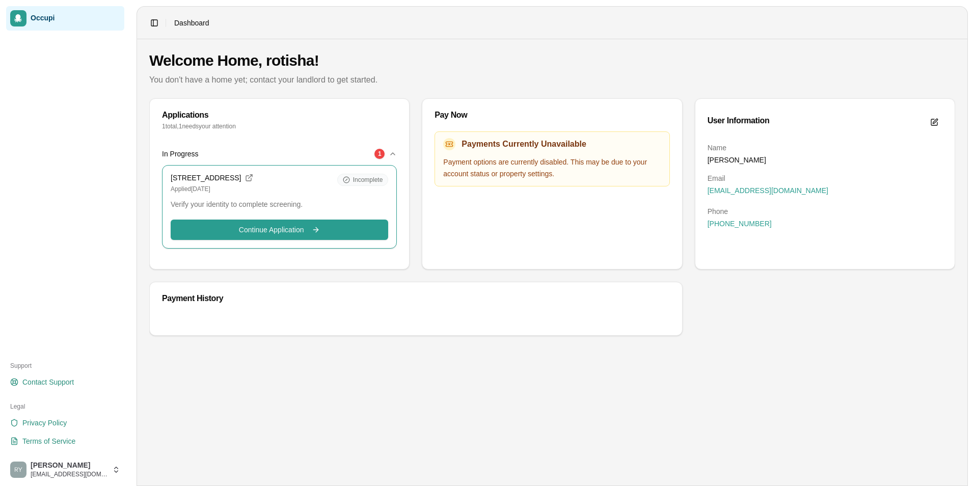
click at [202, 21] on span "Dashboard" at bounding box center [191, 23] width 35 height 10
click at [334, 232] on button "Continue Application Continue" at bounding box center [279, 229] width 217 height 20
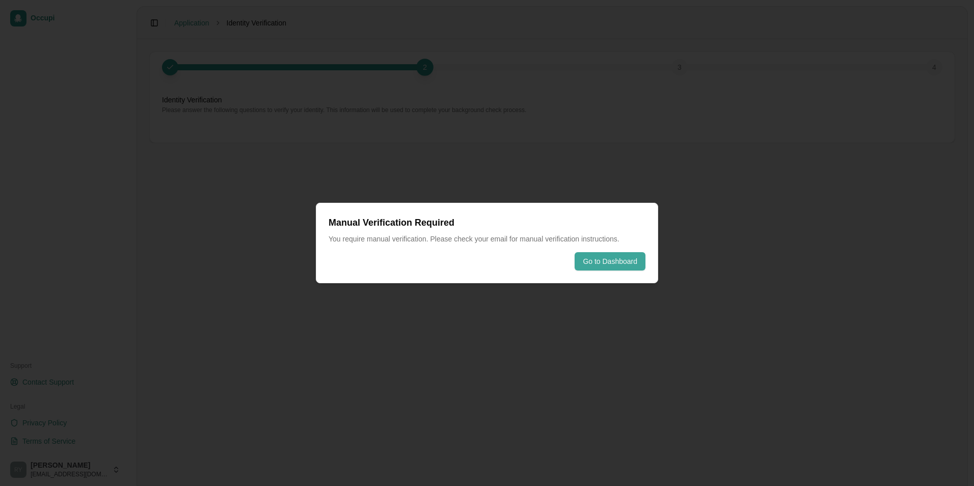
click at [599, 266] on button "Go to Dashboard" at bounding box center [609, 261] width 71 height 18
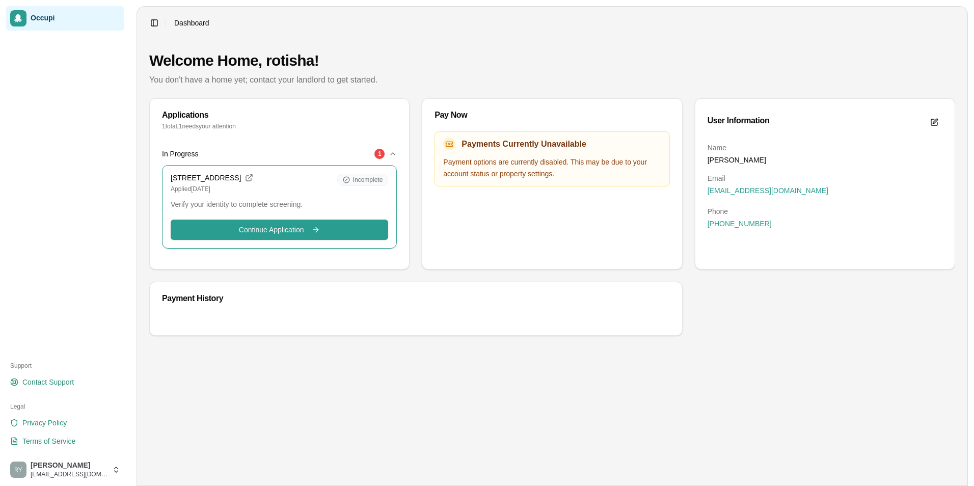
click at [389, 155] on icon "button" at bounding box center [392, 154] width 8 height 8
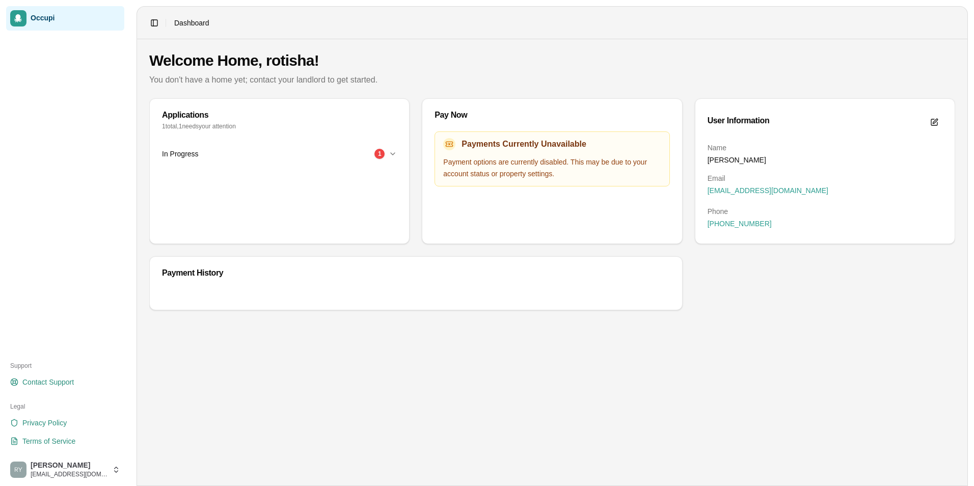
click at [391, 155] on icon "button" at bounding box center [392, 154] width 8 height 8
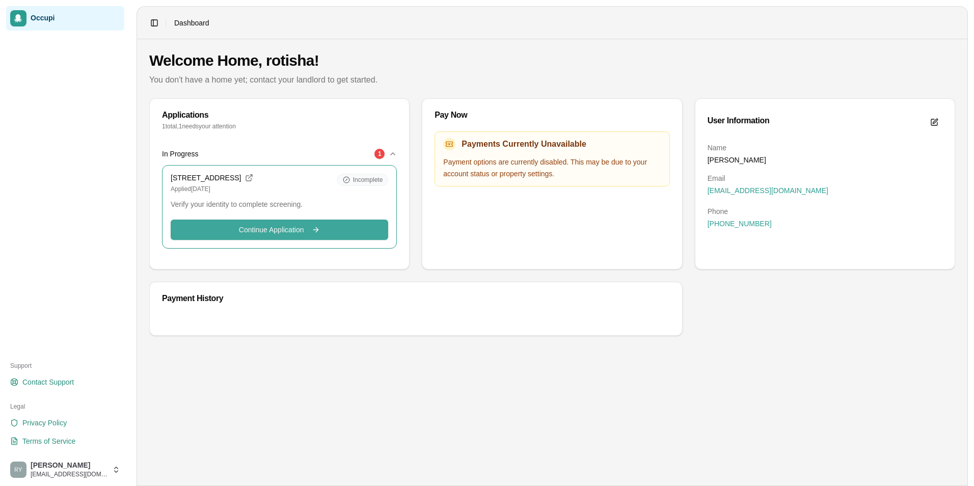
click at [286, 226] on span "Continue Application" at bounding box center [271, 230] width 65 height 10
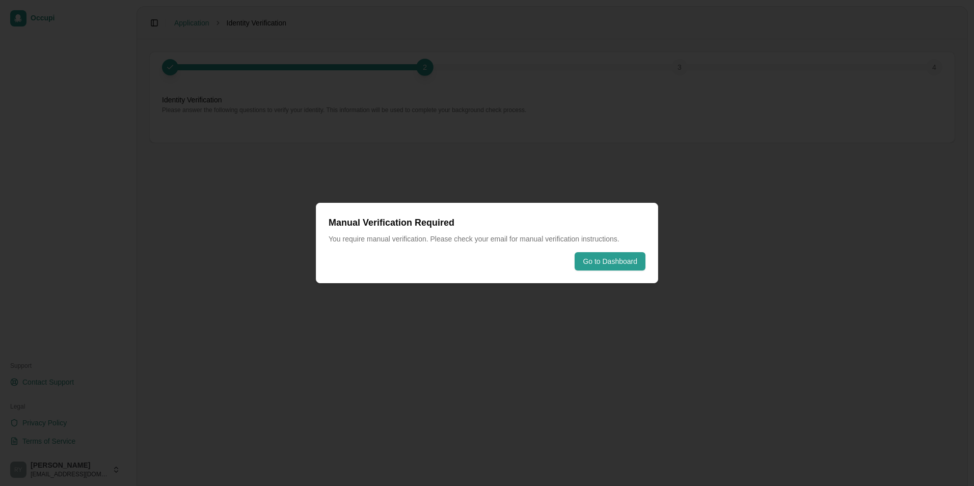
click at [274, 434] on div at bounding box center [487, 243] width 974 height 486
click at [629, 259] on button "Go to Dashboard" at bounding box center [609, 261] width 71 height 18
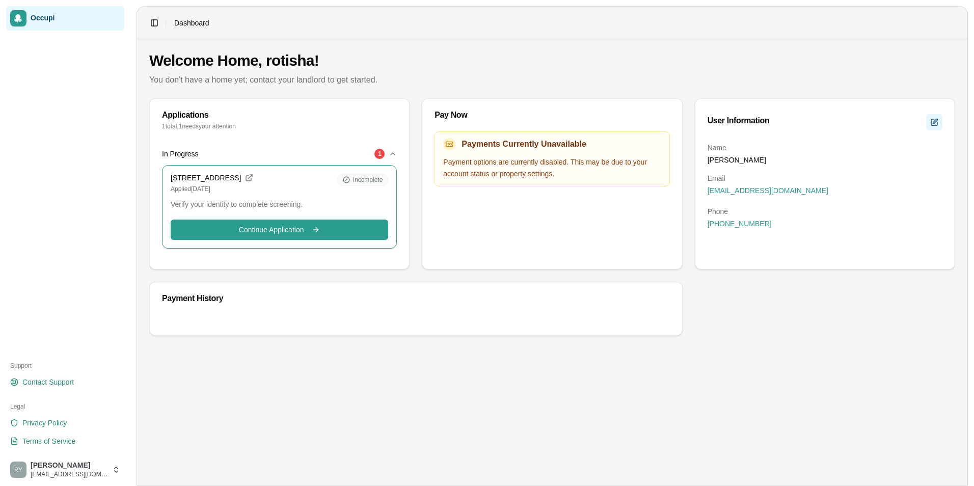
click at [930, 119] on button "Edit profile" at bounding box center [934, 122] width 16 height 16
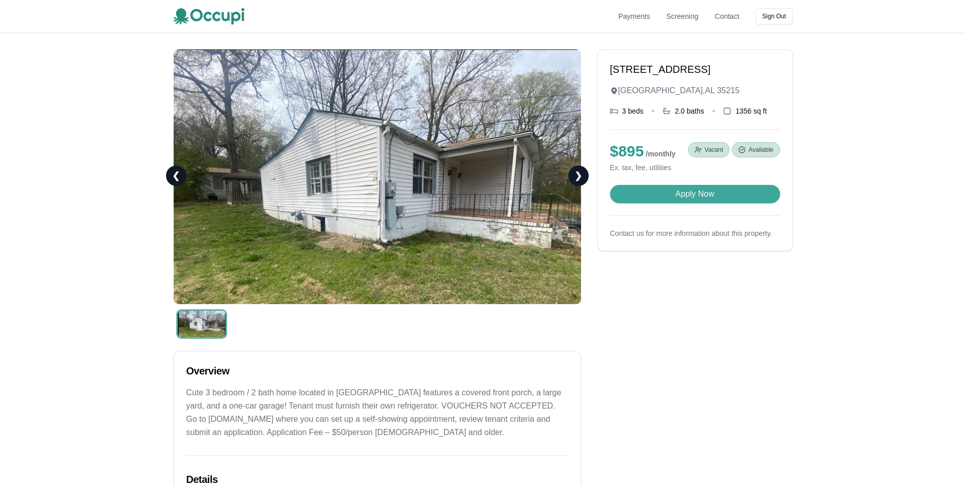
click at [708, 190] on button "Apply Now" at bounding box center [695, 194] width 170 height 18
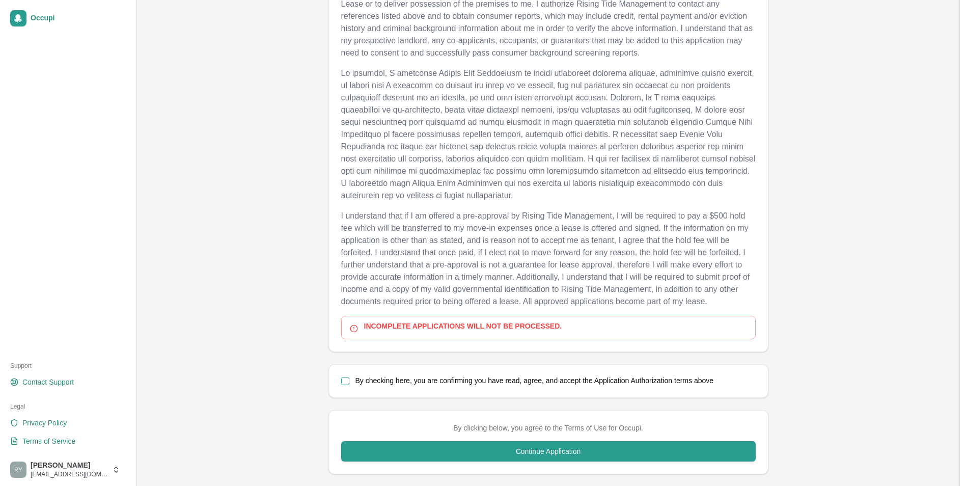
scroll to position [677, 0]
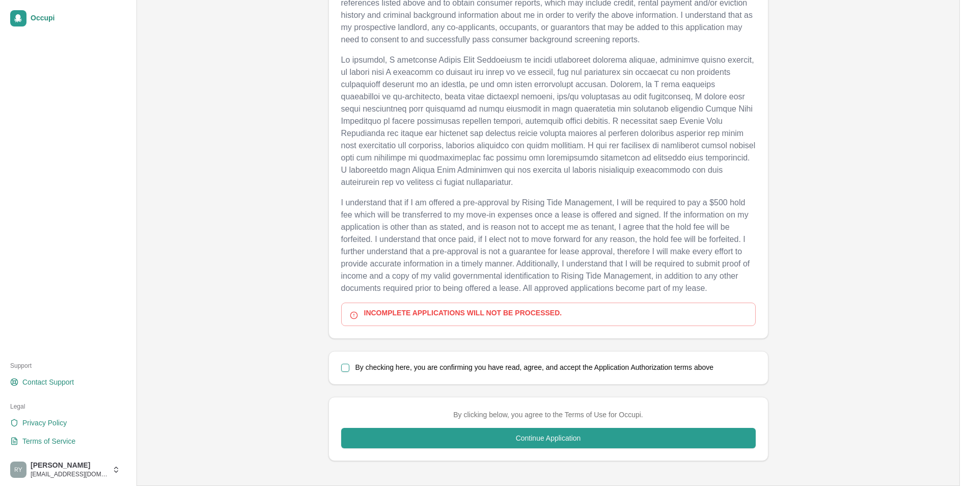
click at [350, 366] on div "By checking here, you are confirming you have read, agree, and accept the Appli…" at bounding box center [548, 368] width 414 height 8
click at [347, 367] on button "By checking here, you are confirming you have read, agree, and accept the Appli…" at bounding box center [345, 368] width 8 height 8
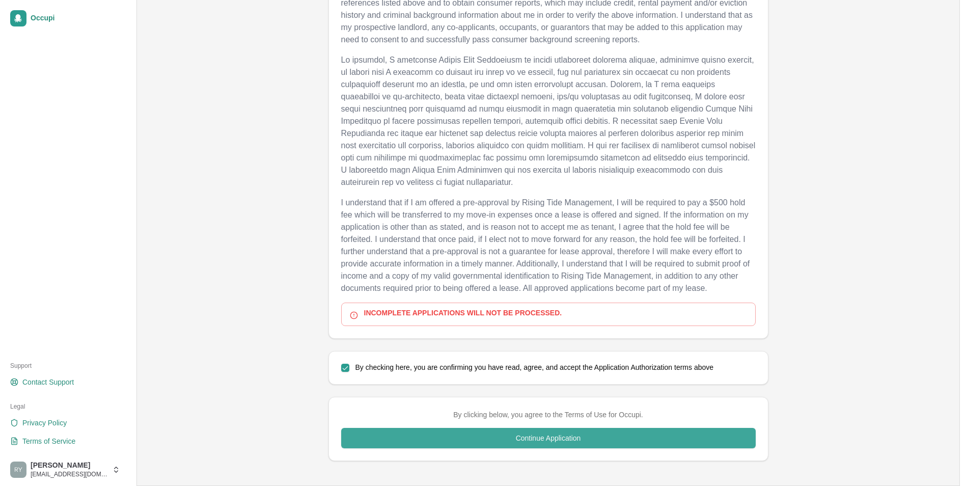
click at [388, 435] on button "Continue Application" at bounding box center [548, 438] width 414 height 20
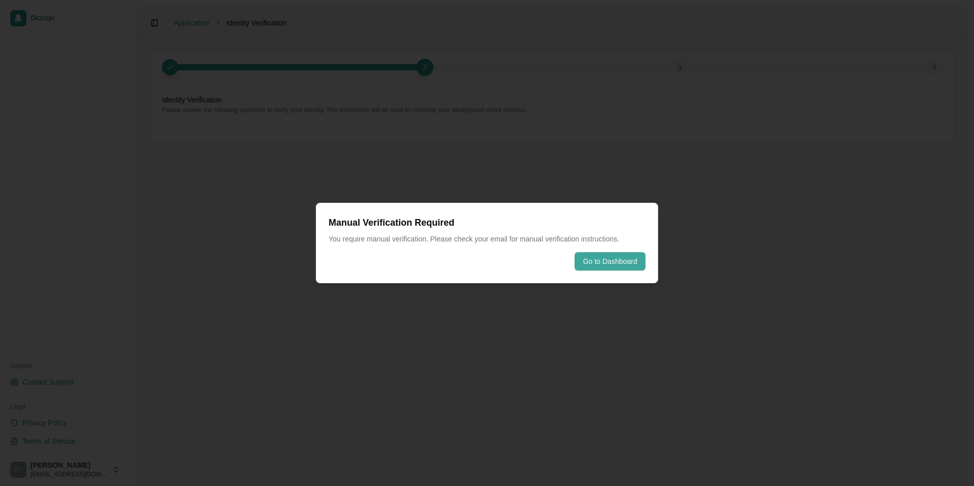
click at [613, 259] on button "Go to Dashboard" at bounding box center [609, 261] width 71 height 18
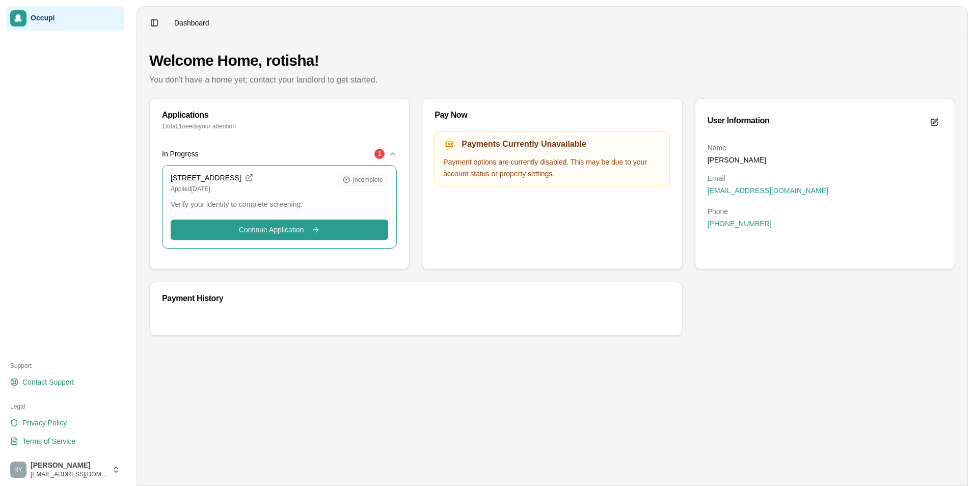
click at [30, 20] on link "Occupi" at bounding box center [65, 18] width 118 height 24
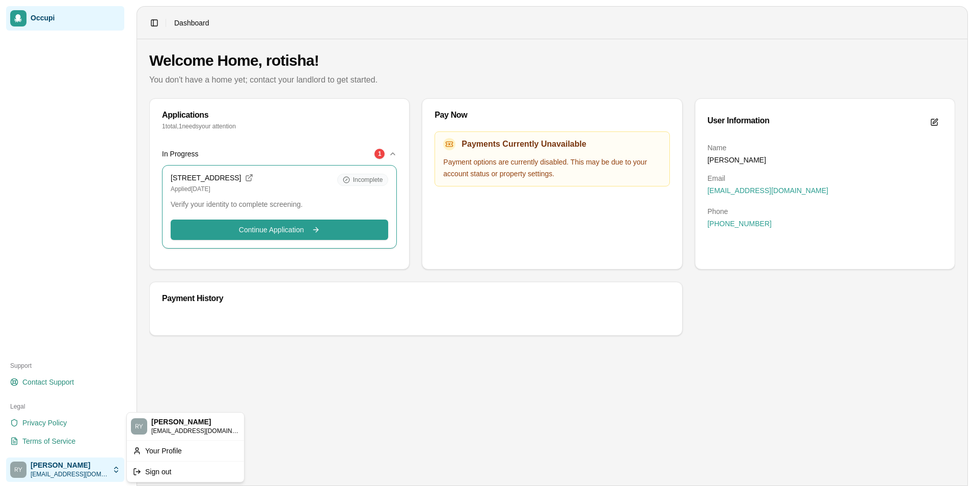
click at [98, 478] on html "Occupi Support Contact Support Legal Privacy Policy Terms of Service rotisha yo…" at bounding box center [487, 243] width 974 height 486
click at [149, 469] on div "Sign out" at bounding box center [185, 471] width 113 height 16
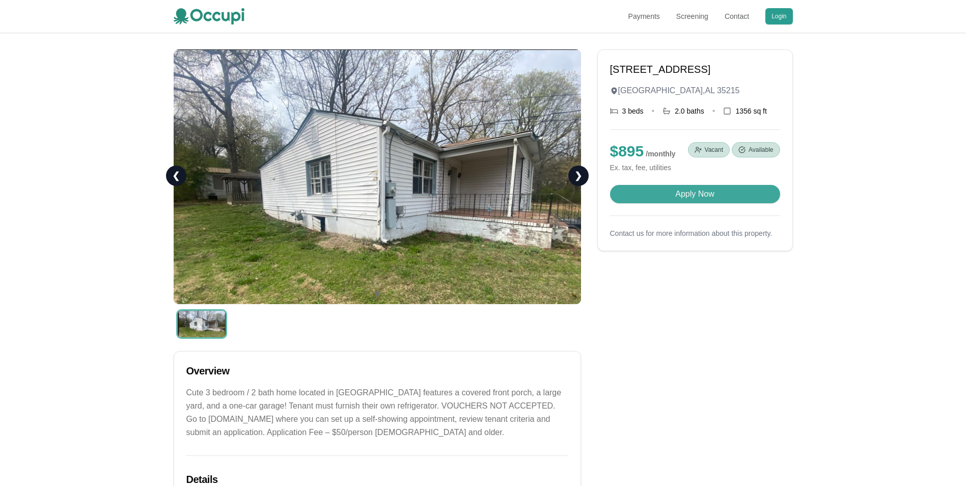
click at [659, 190] on button "Apply Now" at bounding box center [695, 194] width 170 height 18
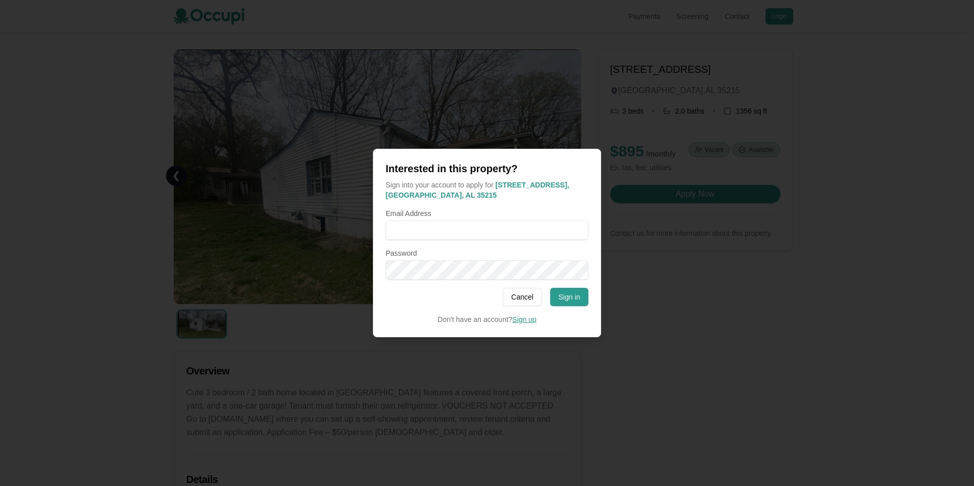
click at [524, 322] on link "Sign up" at bounding box center [524, 319] width 24 height 8
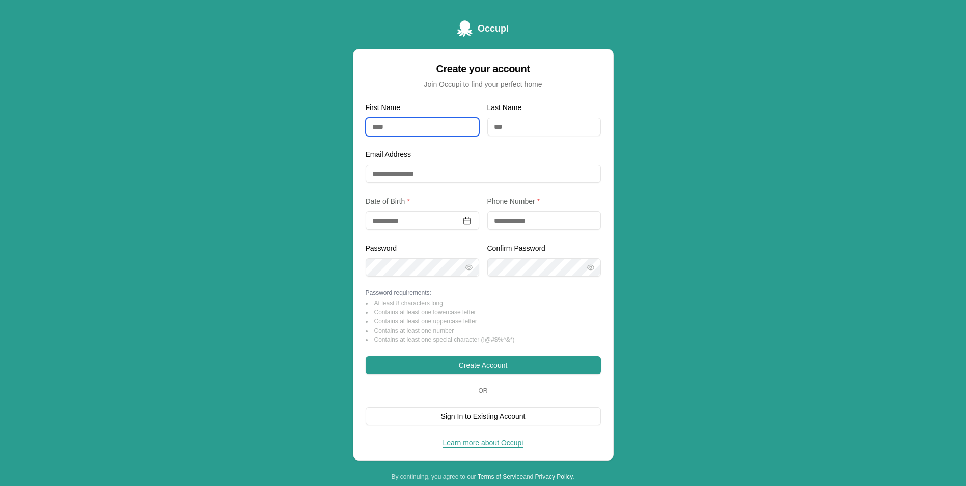
click at [390, 122] on input "First Name" at bounding box center [423, 127] width 114 height 18
type input "*******"
click at [522, 128] on input "Last Name" at bounding box center [544, 127] width 114 height 18
type input "*****"
drag, startPoint x: 400, startPoint y: 164, endPoint x: 400, endPoint y: 175, distance: 11.2
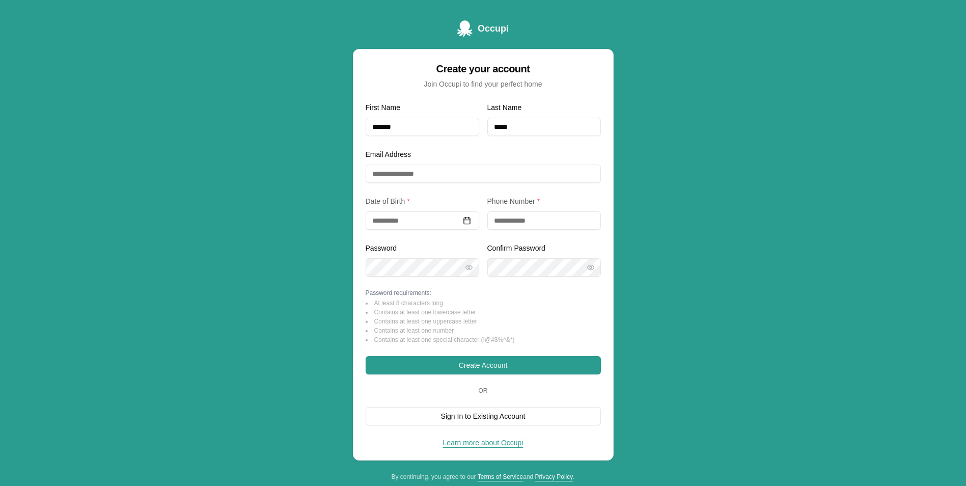
click at [400, 175] on div "Email Address" at bounding box center [483, 165] width 235 height 35
drag, startPoint x: 400, startPoint y: 175, endPoint x: 391, endPoint y: 175, distance: 8.7
click at [400, 175] on input "Email Address" at bounding box center [483, 173] width 235 height 18
type input "**********"
click at [409, 227] on input at bounding box center [423, 220] width 114 height 18
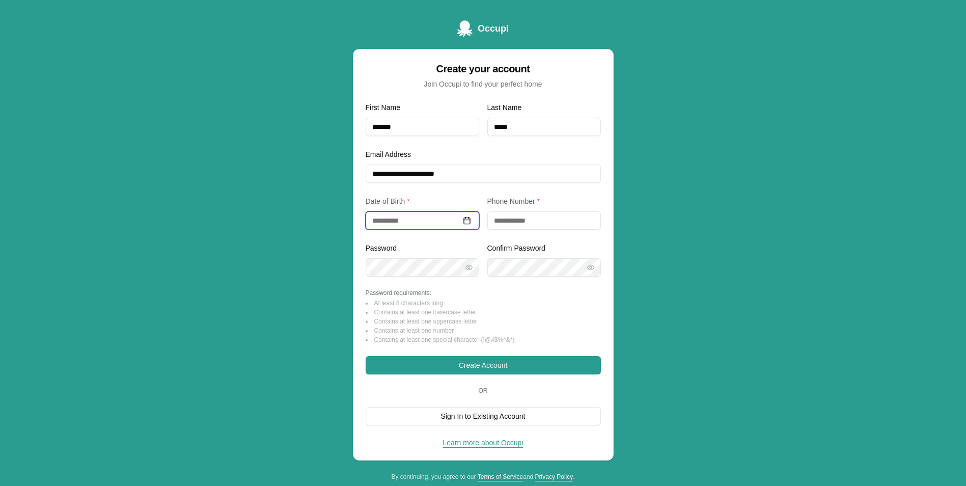
type input "**********"
click at [366, 356] on button "Create Account" at bounding box center [483, 365] width 235 height 18
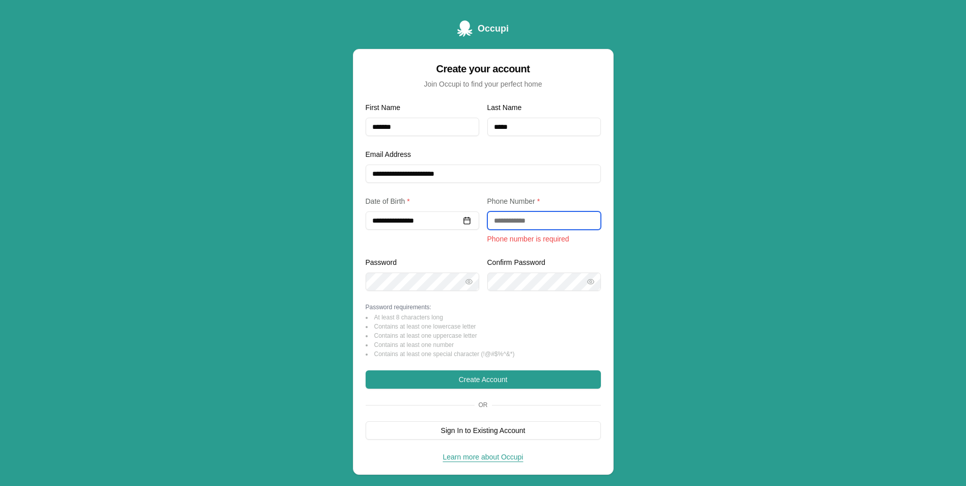
click at [540, 222] on input "tel" at bounding box center [544, 220] width 114 height 18
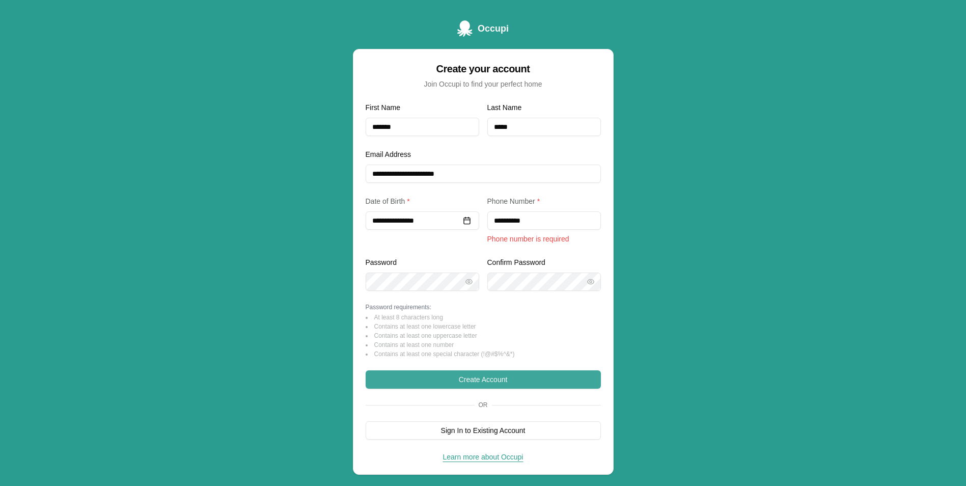
type input "**********"
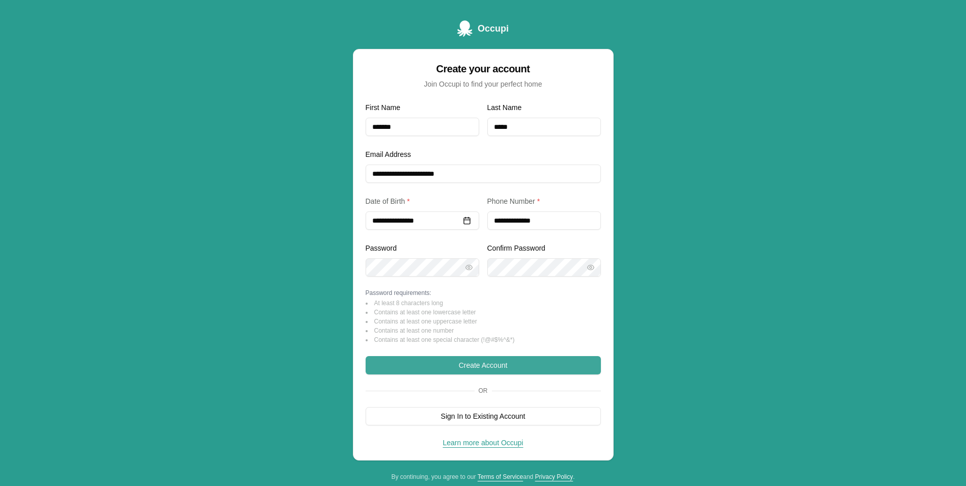
click at [487, 383] on form "**********" at bounding box center [483, 263] width 235 height 324
click at [479, 366] on button "Create Account" at bounding box center [483, 365] width 235 height 18
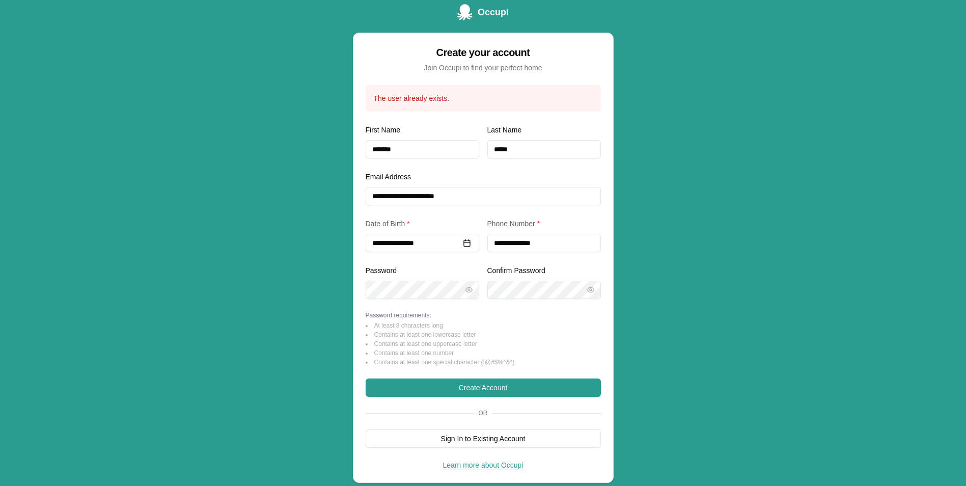
scroll to position [54, 0]
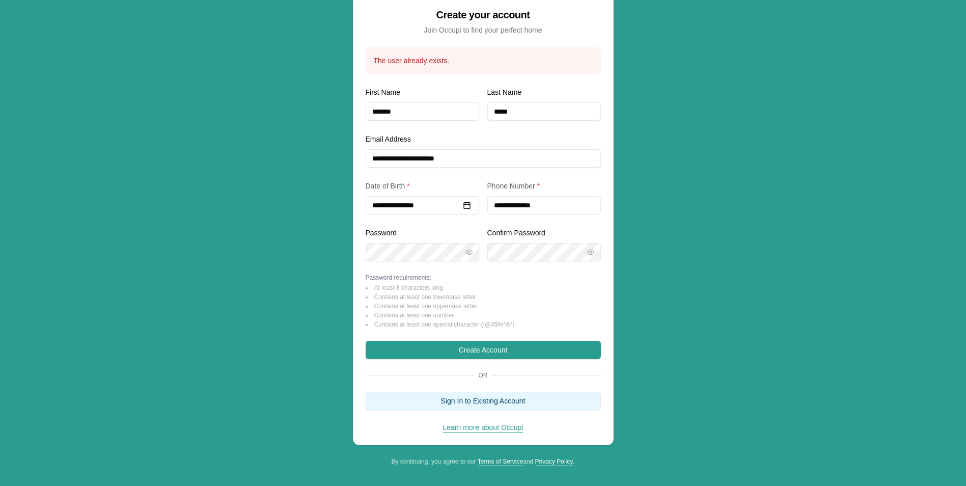
click at [453, 405] on button "Sign In to Existing Account" at bounding box center [483, 401] width 235 height 18
